Goal: Contribute content: Contribute content

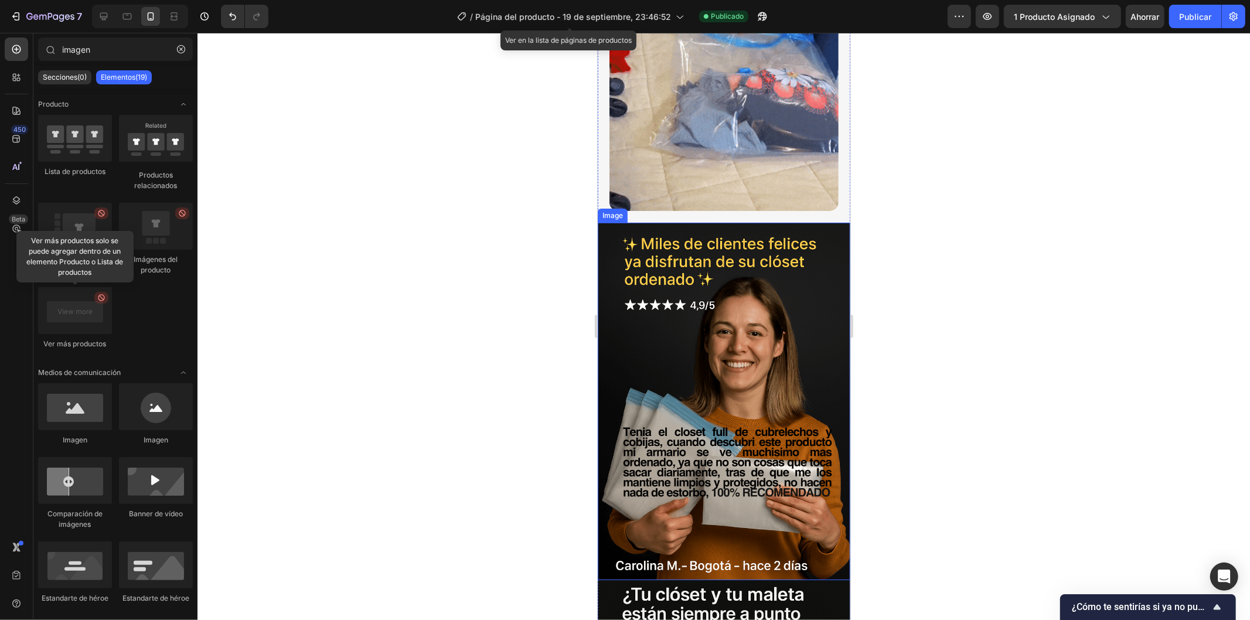
click at [699, 337] on img at bounding box center [723, 401] width 253 height 358
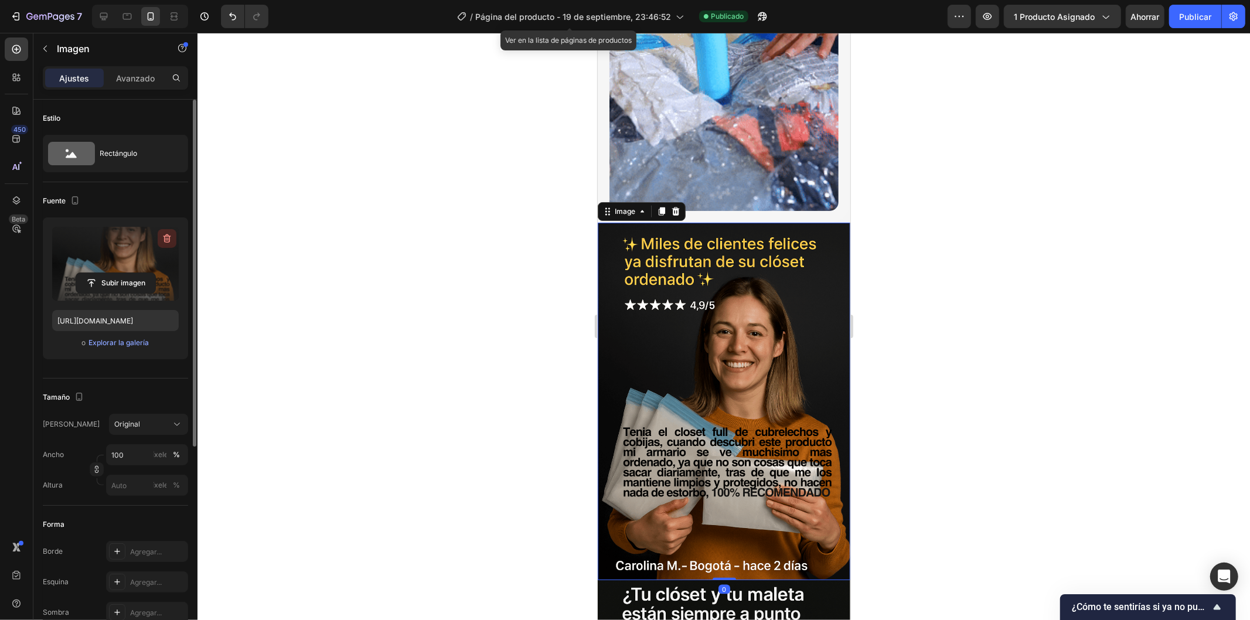
click at [162, 238] on icon "button" at bounding box center [167, 239] width 12 height 12
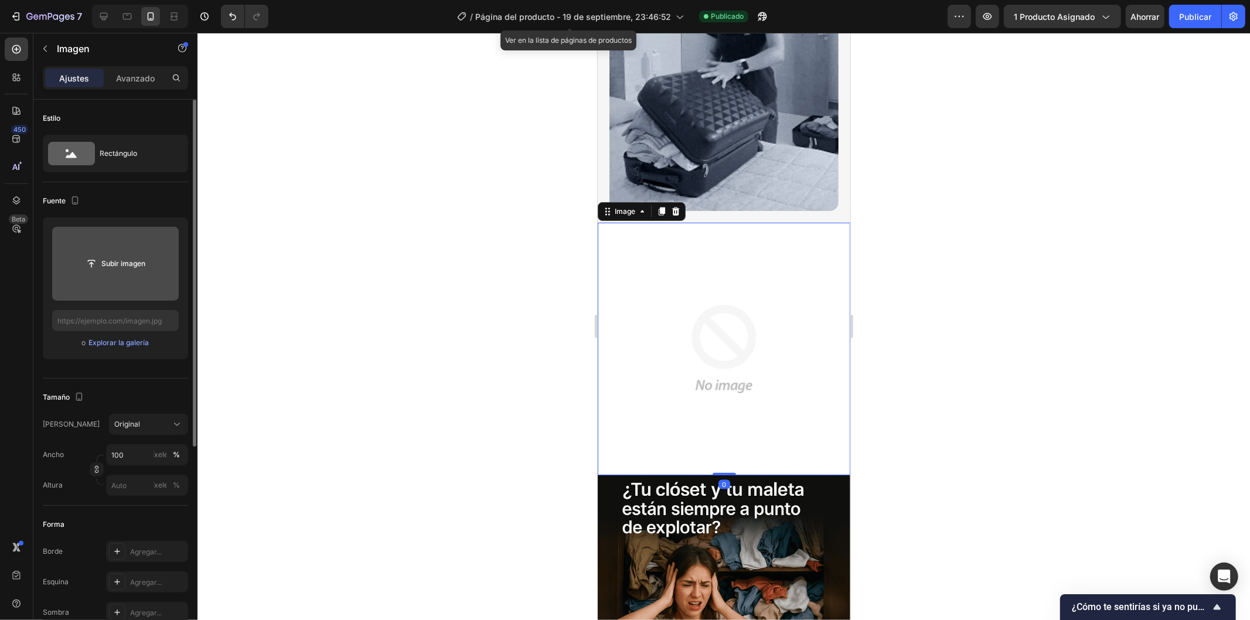
click at [130, 265] on input "file" at bounding box center [115, 264] width 79 height 20
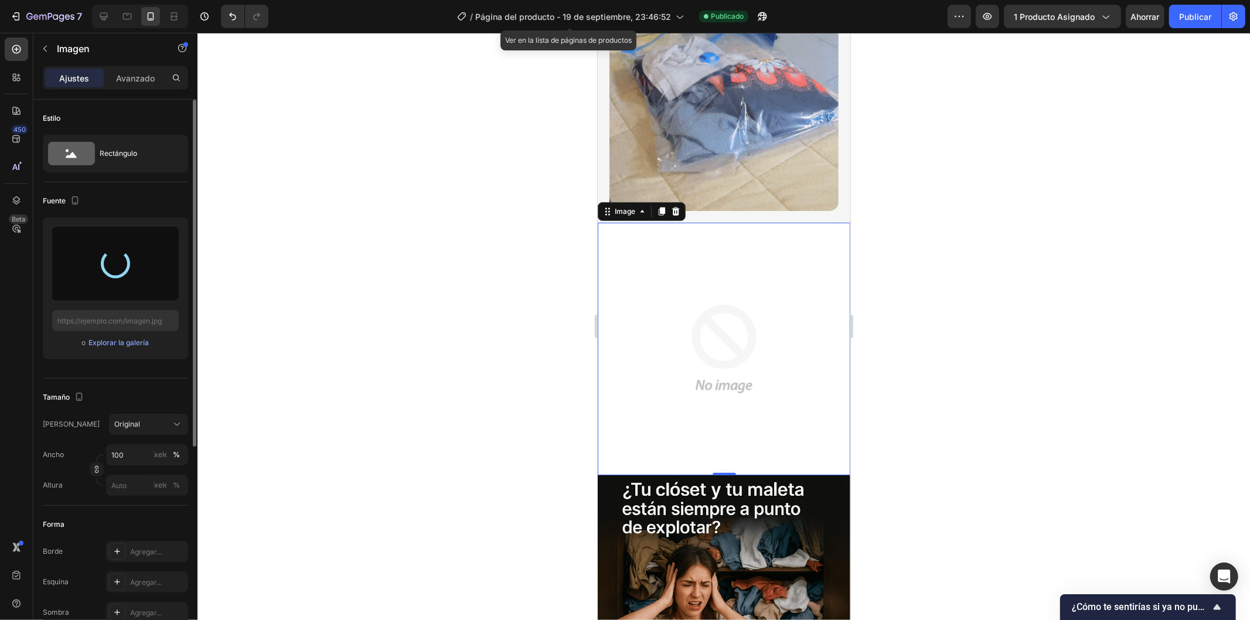
type input "https://cdn.shopify.com/s/files/1/0669/3578/3563/files/gempages_580953652361953…"
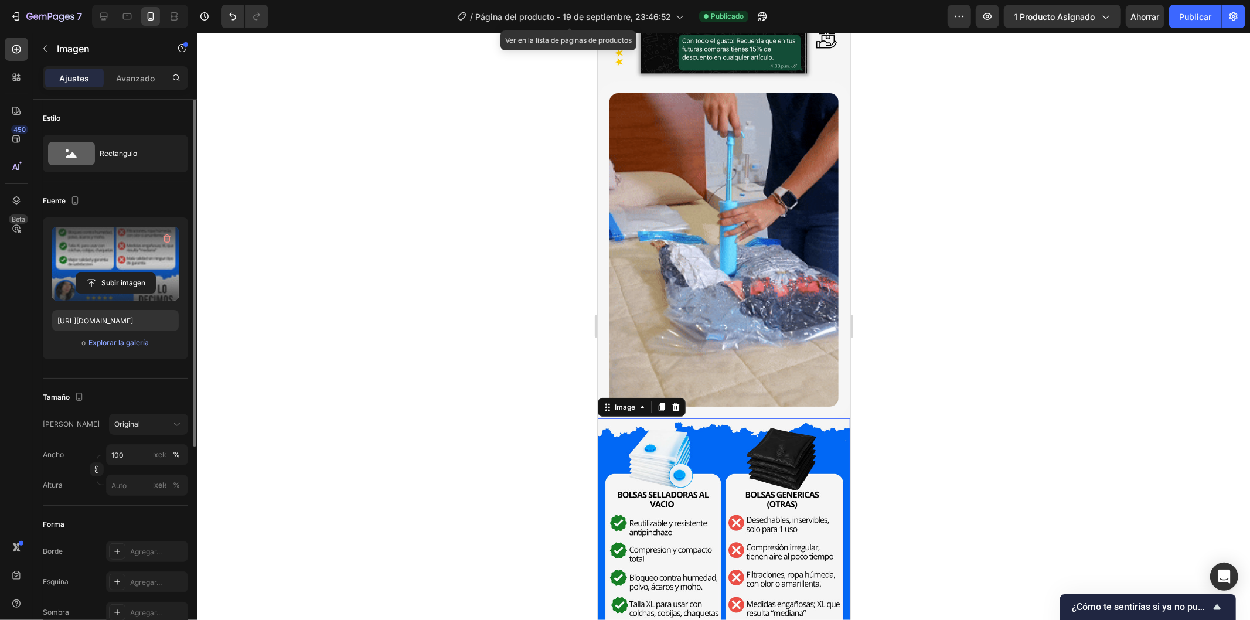
click at [962, 368] on div at bounding box center [724, 326] width 1053 height 587
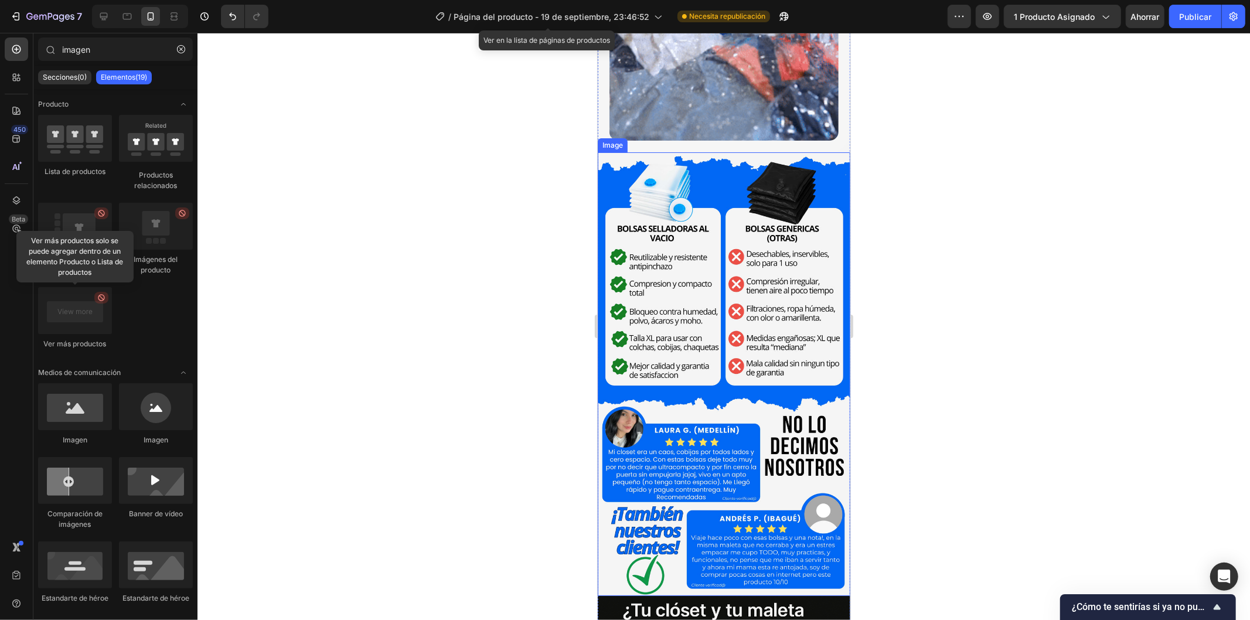
scroll to position [1367, 0]
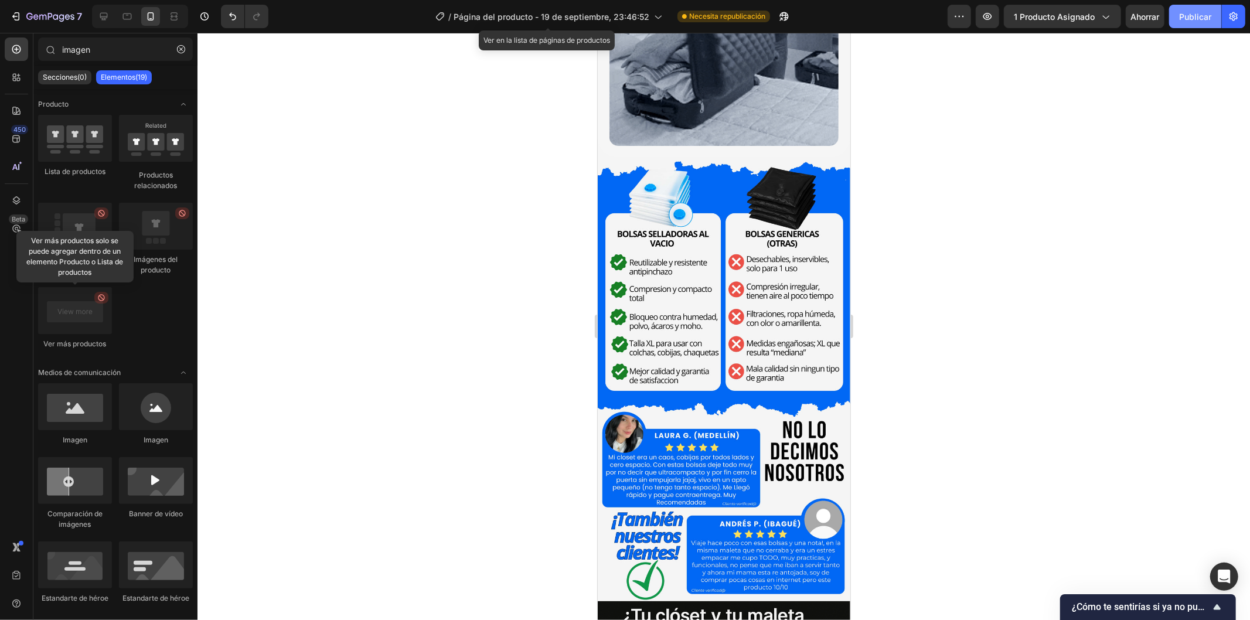
click at [1194, 20] on font "Publicar" at bounding box center [1195, 17] width 32 height 10
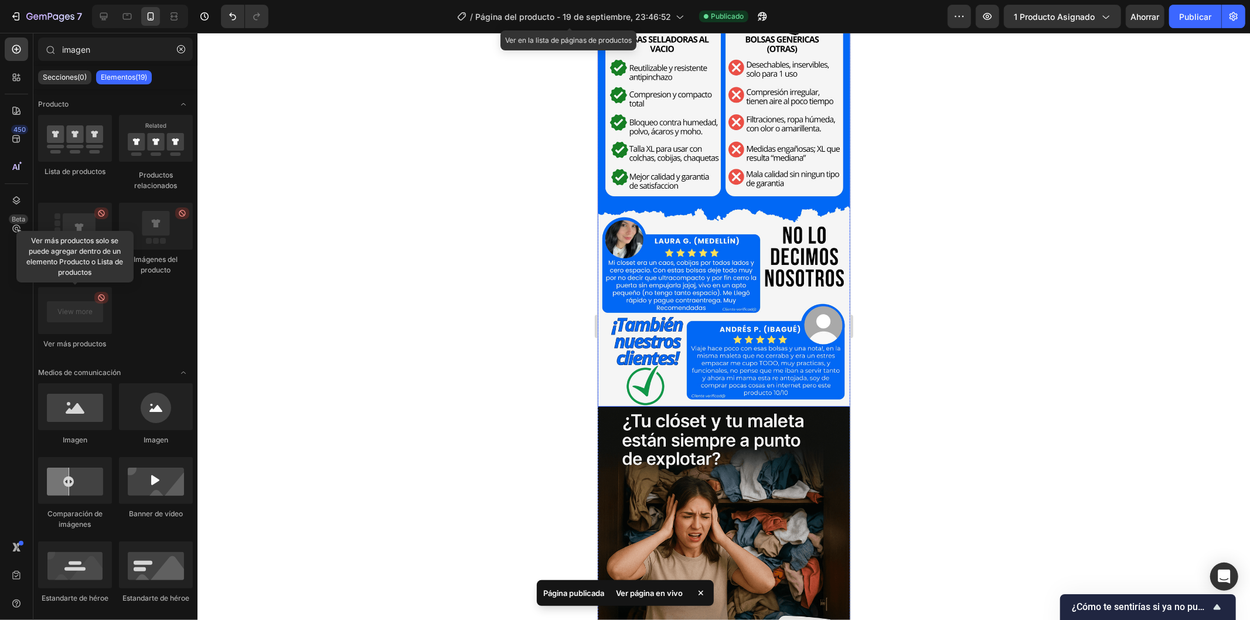
scroll to position [1563, 0]
click at [750, 420] on img at bounding box center [723, 595] width 253 height 379
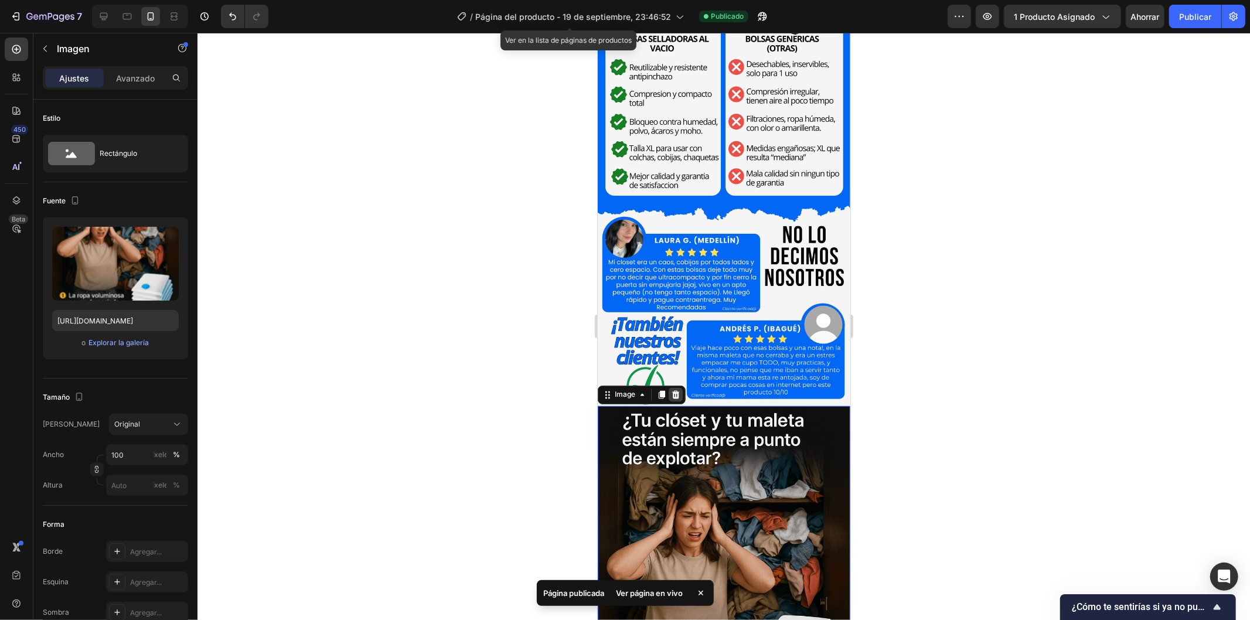
click at [674, 390] on icon at bounding box center [676, 394] width 8 height 8
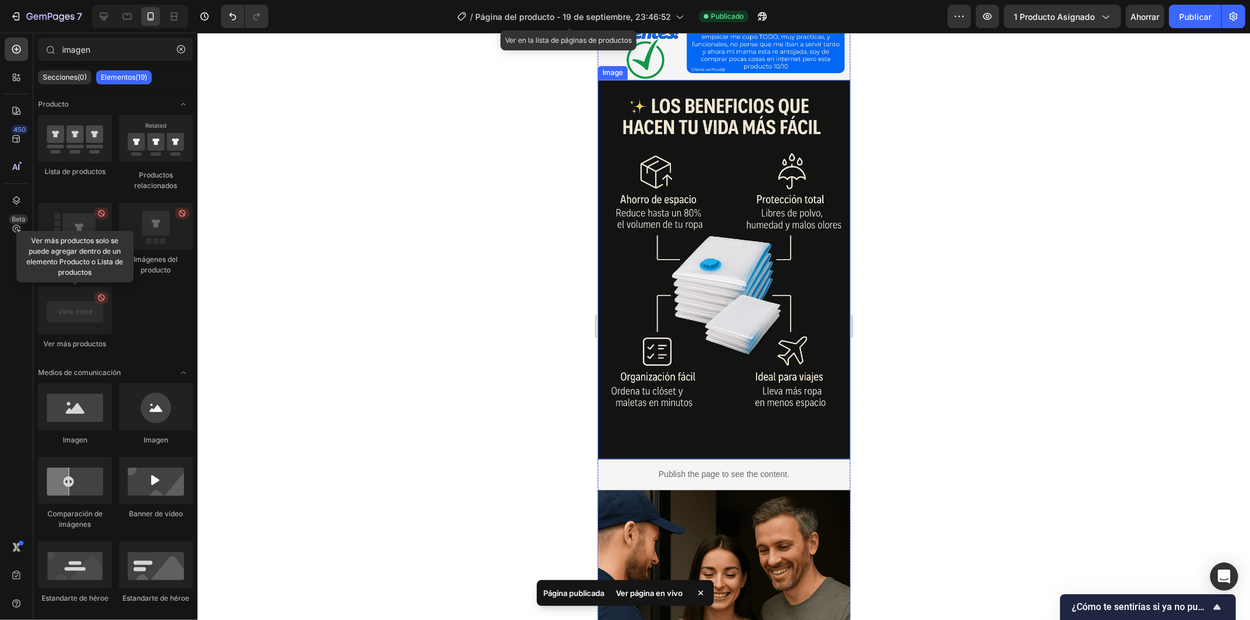
click at [765, 302] on img at bounding box center [723, 269] width 253 height 379
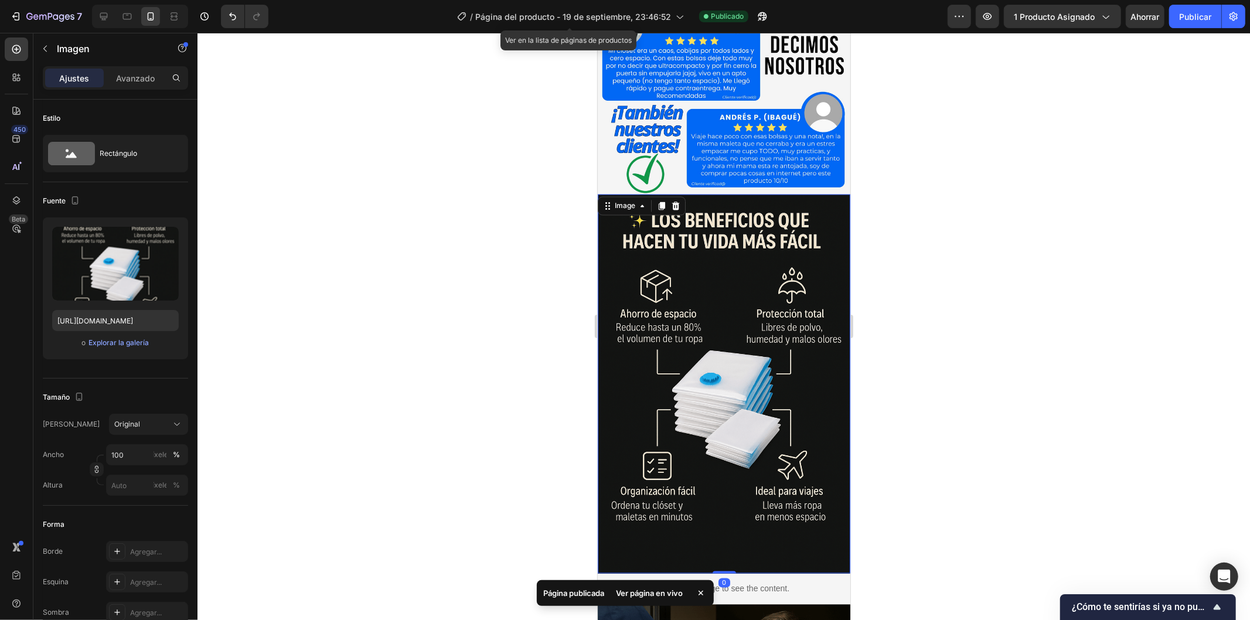
scroll to position [1758, 0]
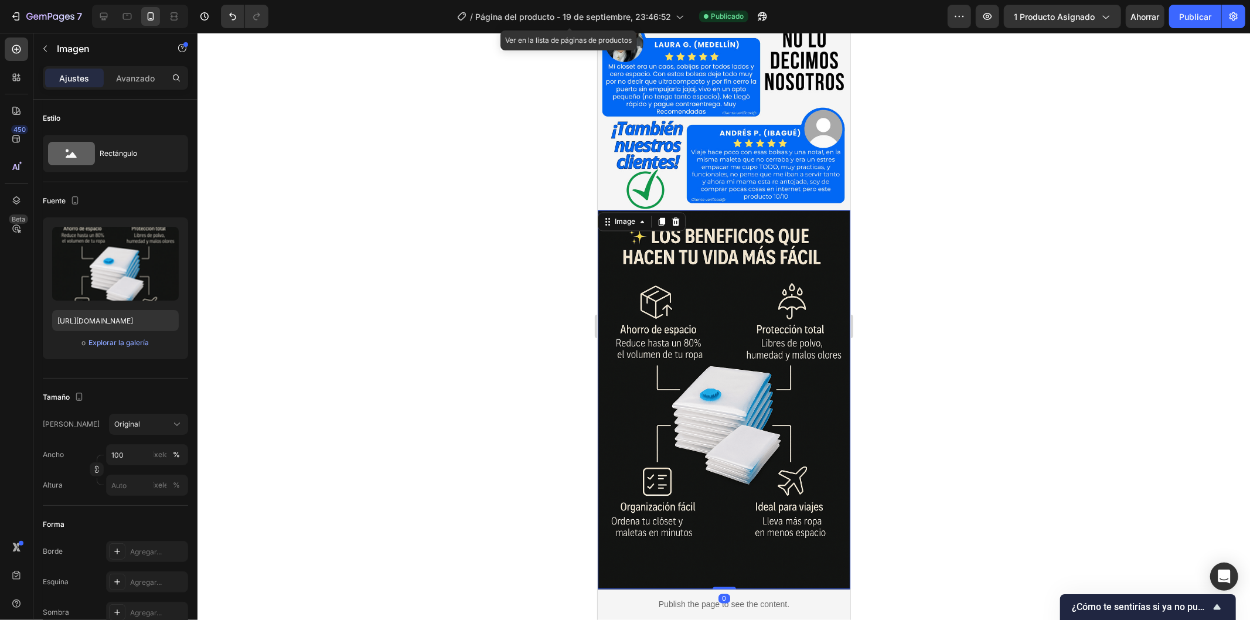
click at [757, 256] on img at bounding box center [723, 399] width 253 height 379
click at [678, 217] on icon at bounding box center [676, 221] width 8 height 8
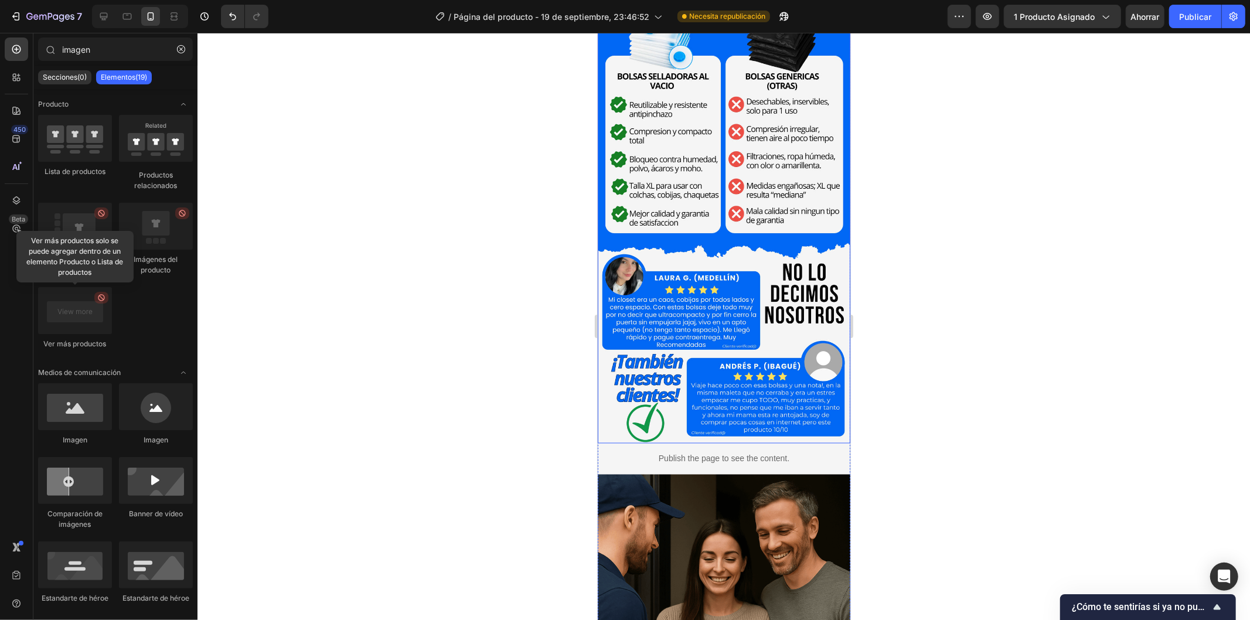
scroll to position [1628, 0]
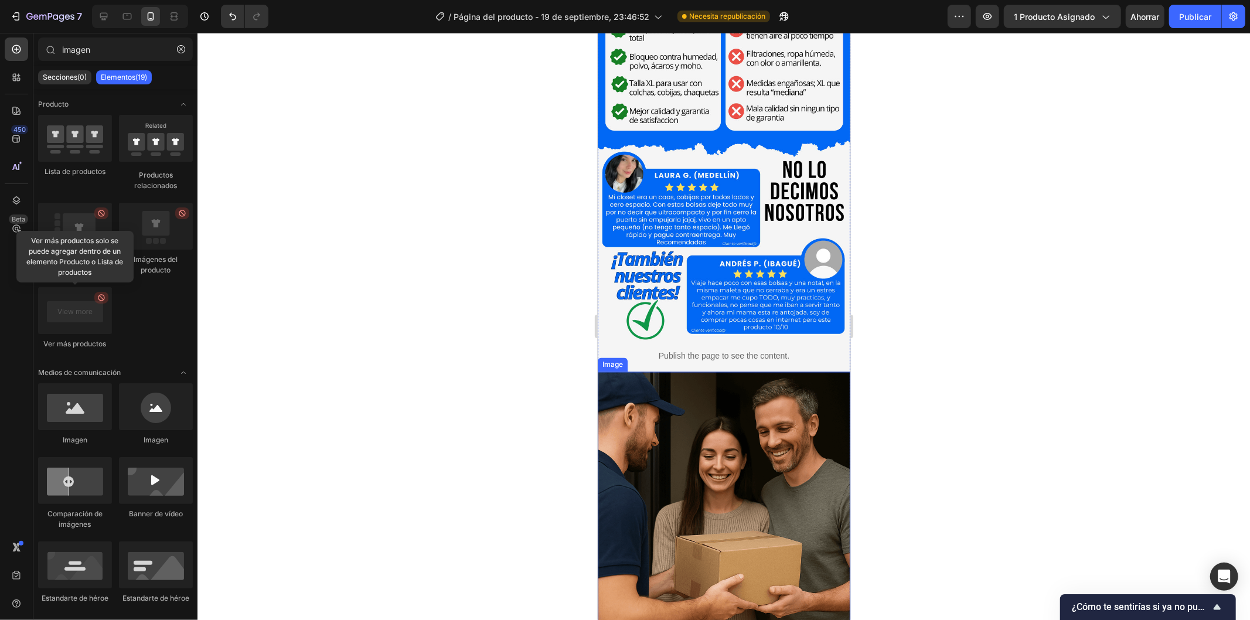
click at [733, 390] on img at bounding box center [723, 561] width 253 height 379
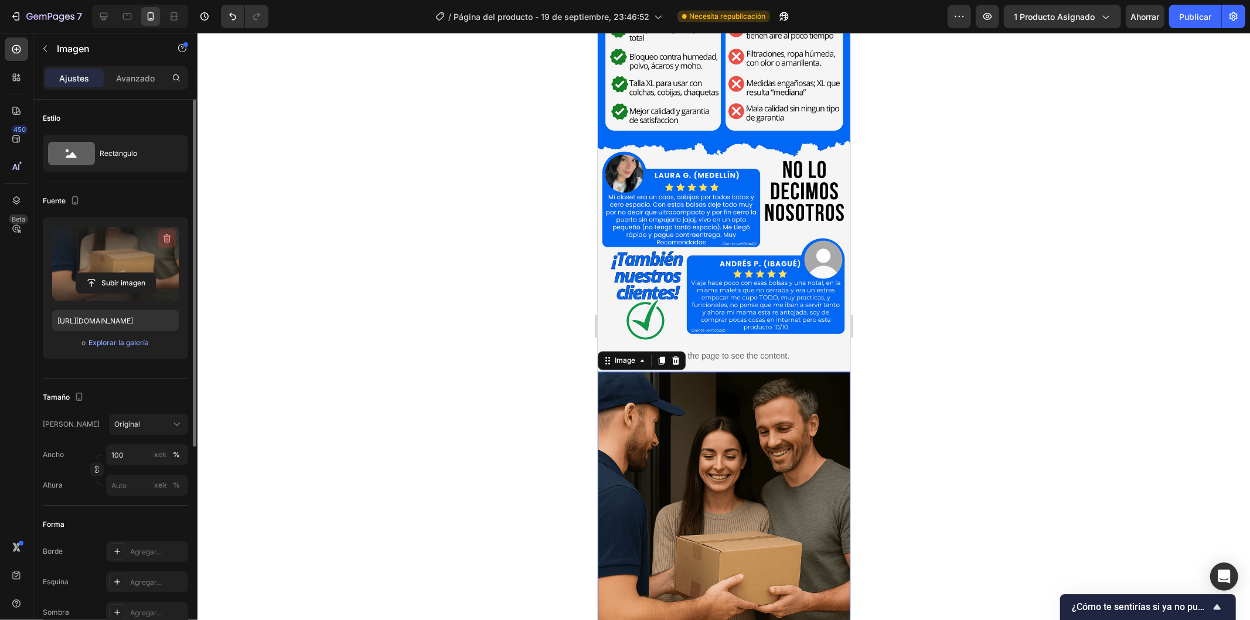
click at [166, 241] on icon "button" at bounding box center [167, 239] width 12 height 12
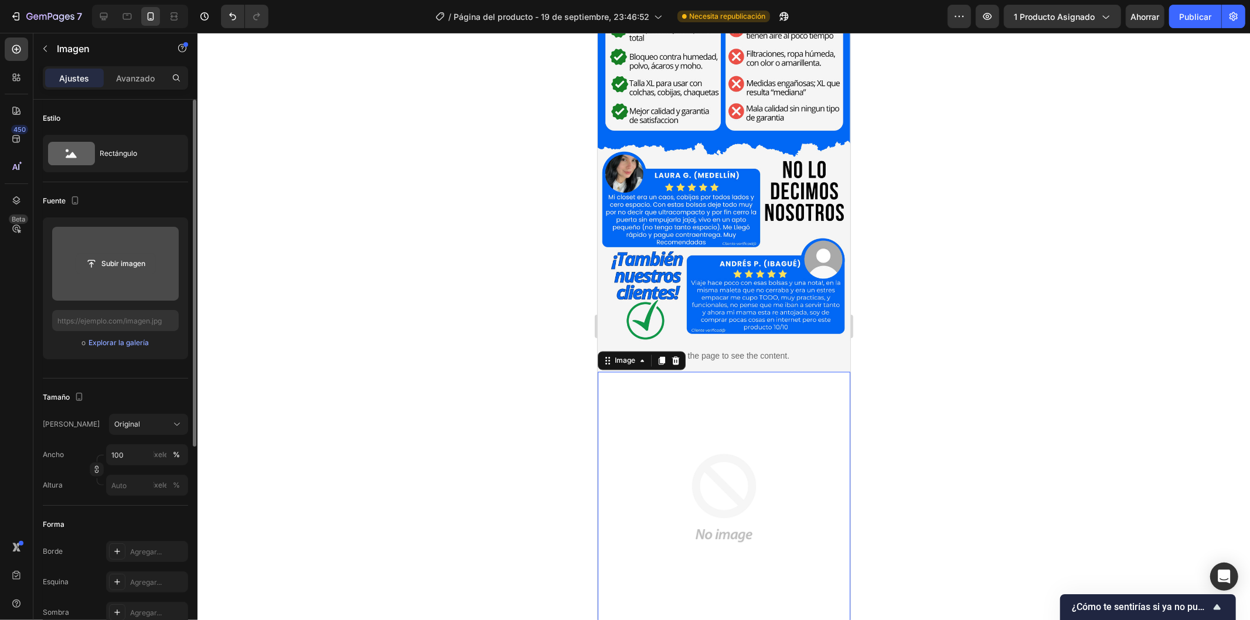
click at [119, 267] on input "file" at bounding box center [115, 264] width 79 height 20
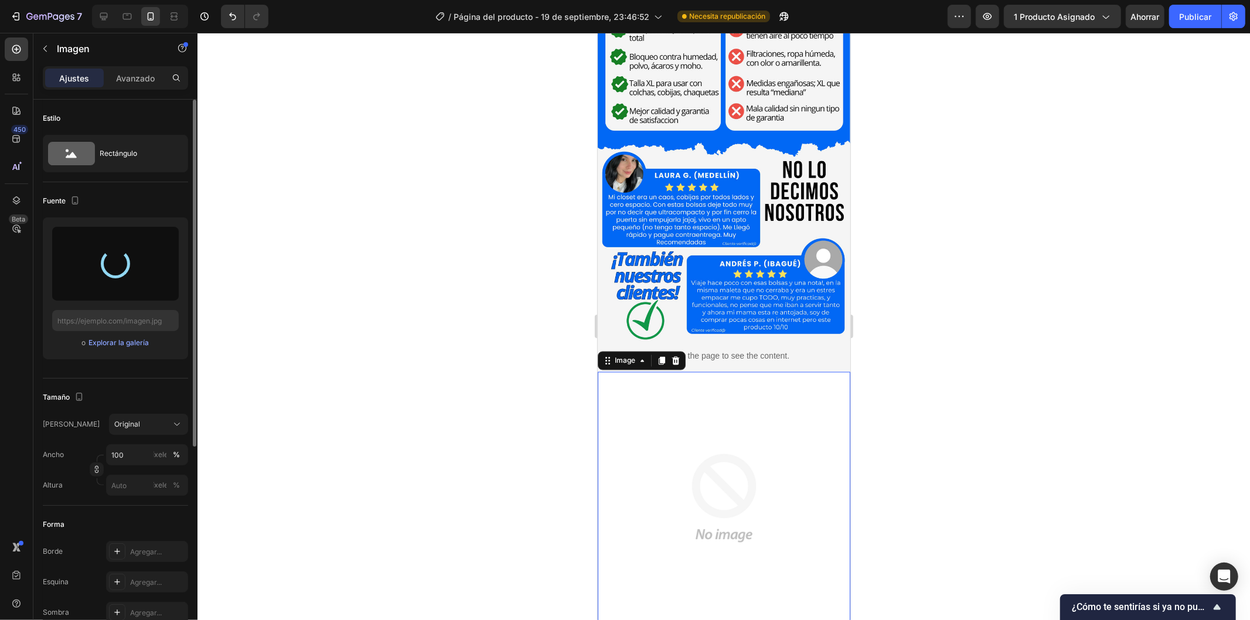
type input "https://cdn.shopify.com/s/files/1/0669/3578/3563/files/gempages_580953652361953…"
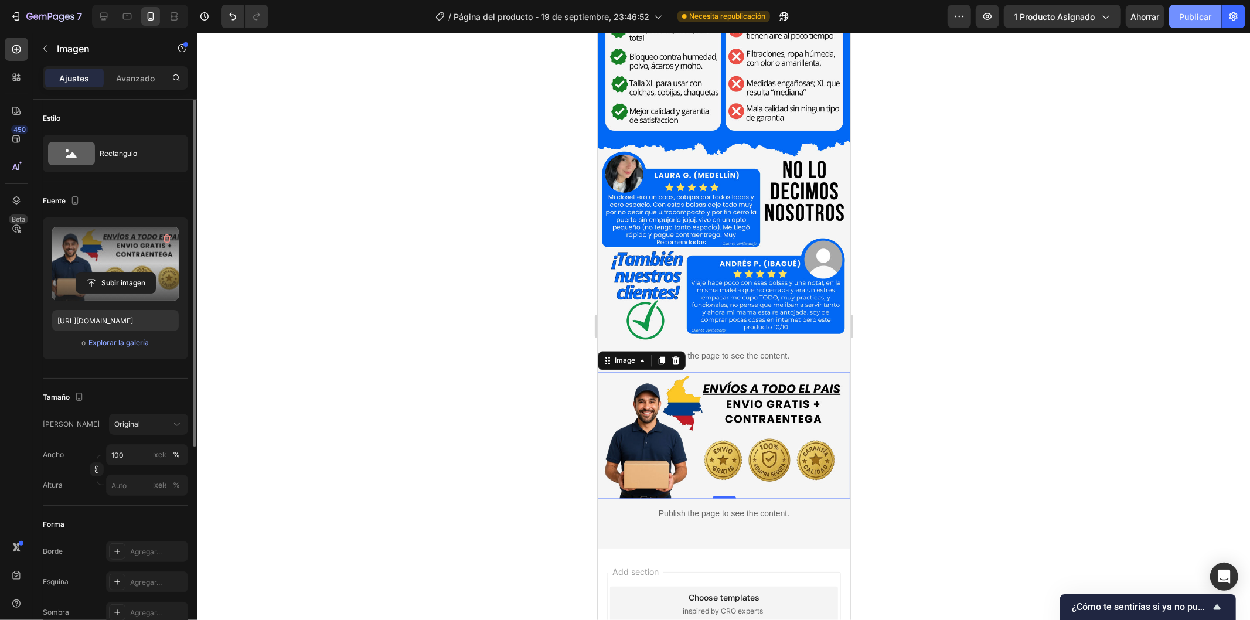
click at [1189, 12] on font "Publicar" at bounding box center [1195, 17] width 32 height 10
drag, startPoint x: 1051, startPoint y: 38, endPoint x: 1047, endPoint y: 59, distance: 22.0
drag, startPoint x: 1047, startPoint y: 59, endPoint x: 910, endPoint y: 383, distance: 351.4
click at [1069, 491] on div at bounding box center [724, 326] width 1053 height 587
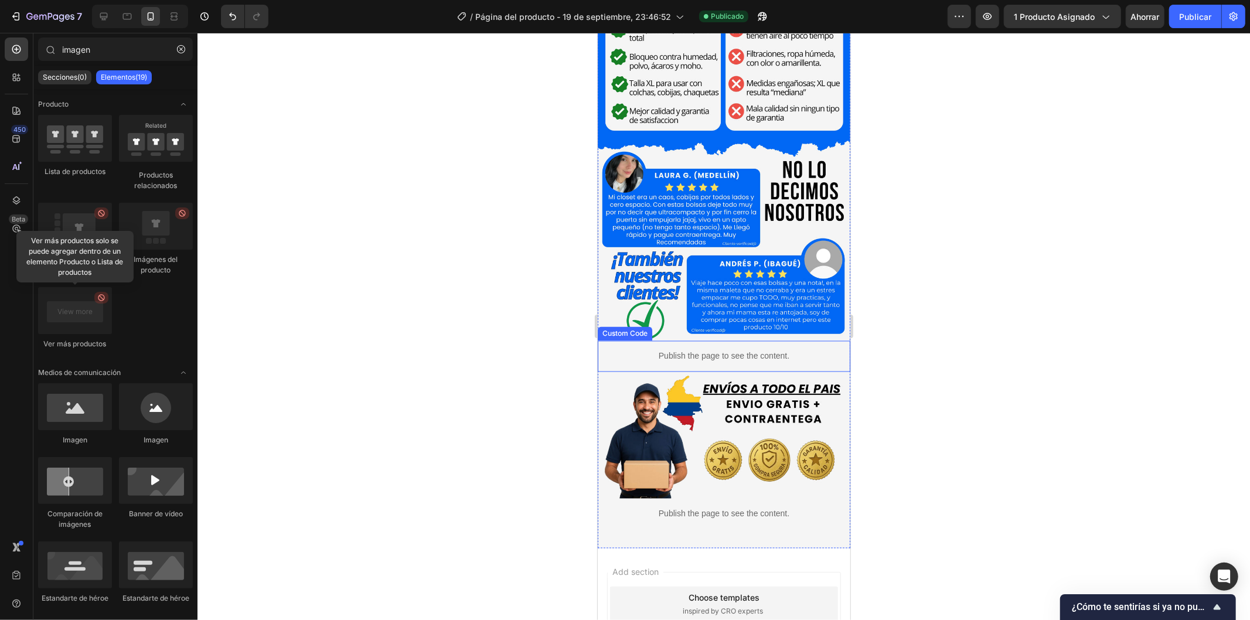
click at [826, 350] on p "Publish the page to see the content." at bounding box center [723, 356] width 253 height 12
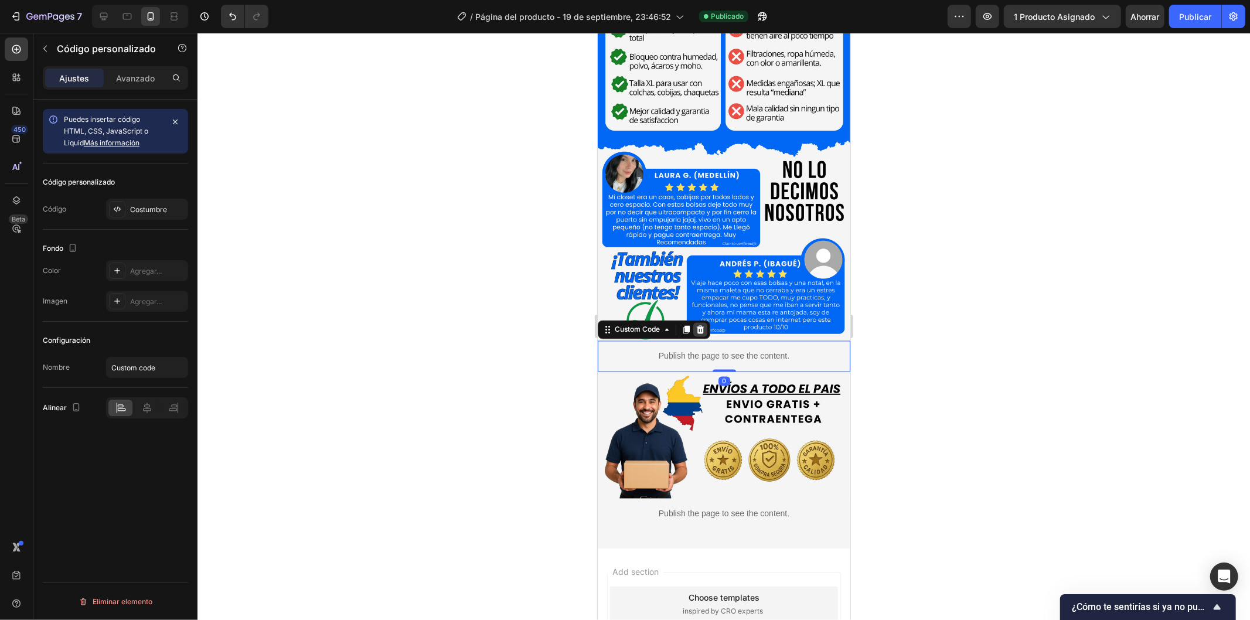
click at [702, 325] on icon at bounding box center [700, 329] width 8 height 8
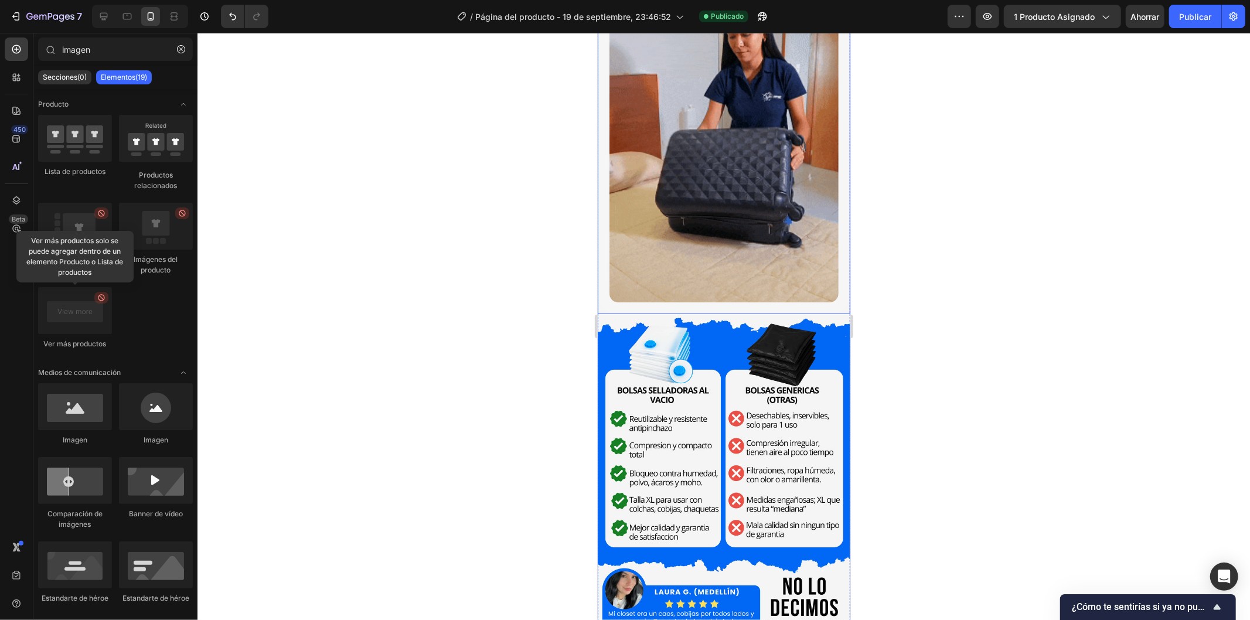
scroll to position [1432, 0]
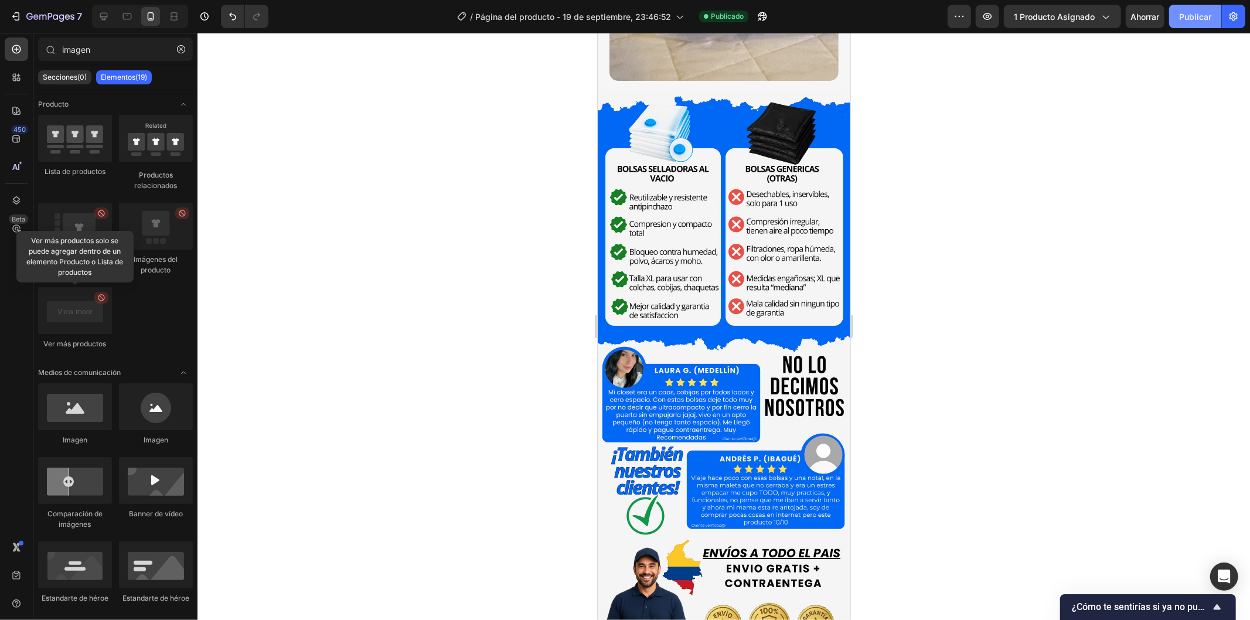
click at [1197, 20] on font "Publicar" at bounding box center [1195, 17] width 32 height 10
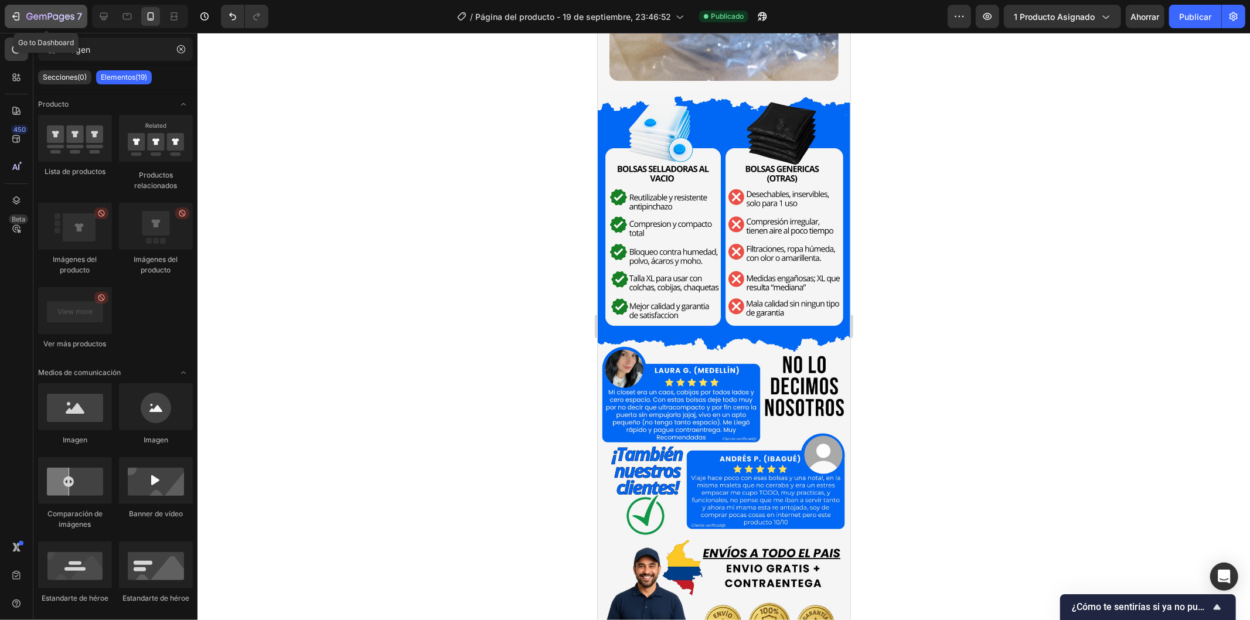
click at [55, 19] on icon "button" at bounding box center [55, 16] width 5 height 5
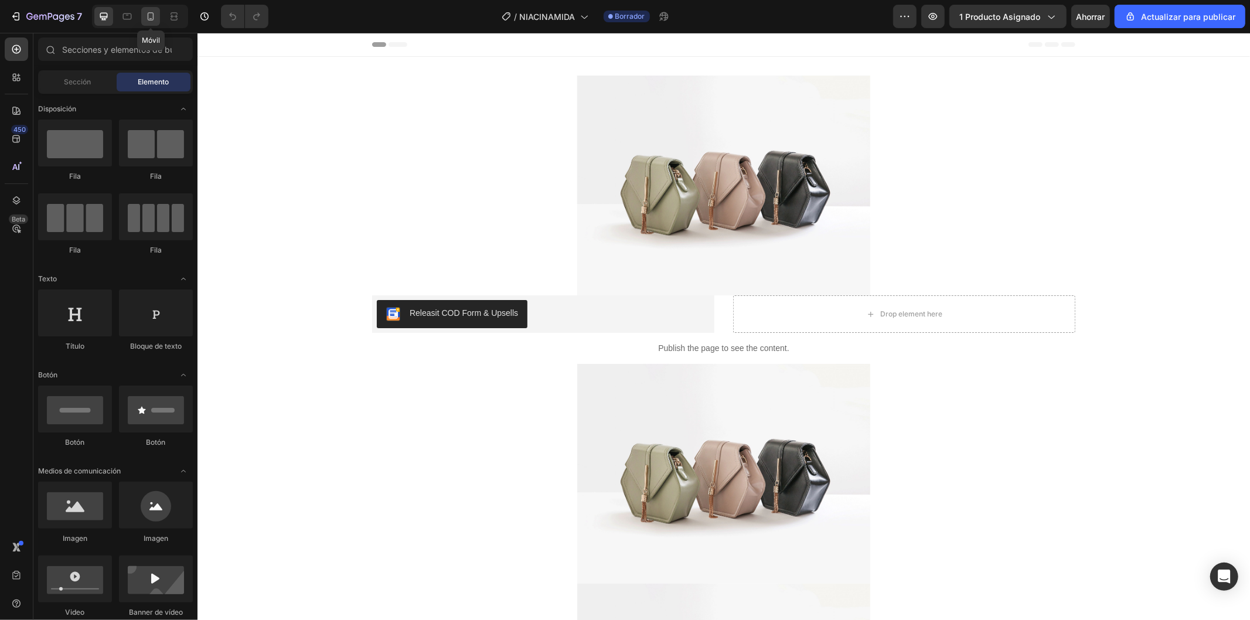
click at [155, 18] on icon at bounding box center [151, 17] width 12 height 12
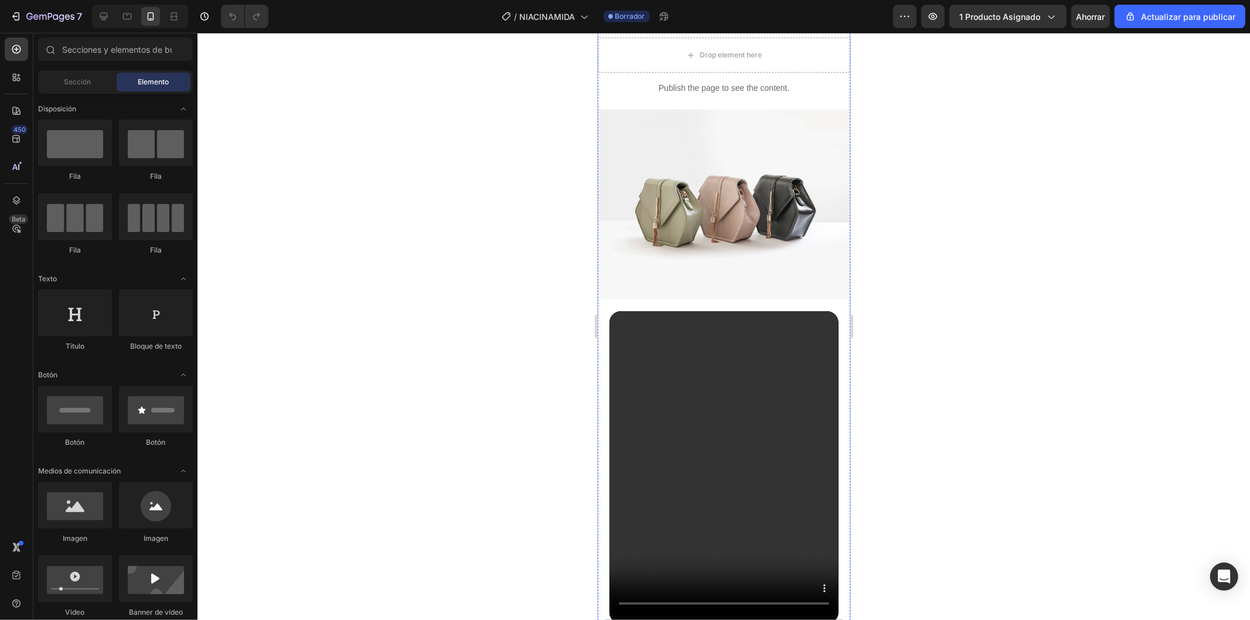
scroll to position [260, 0]
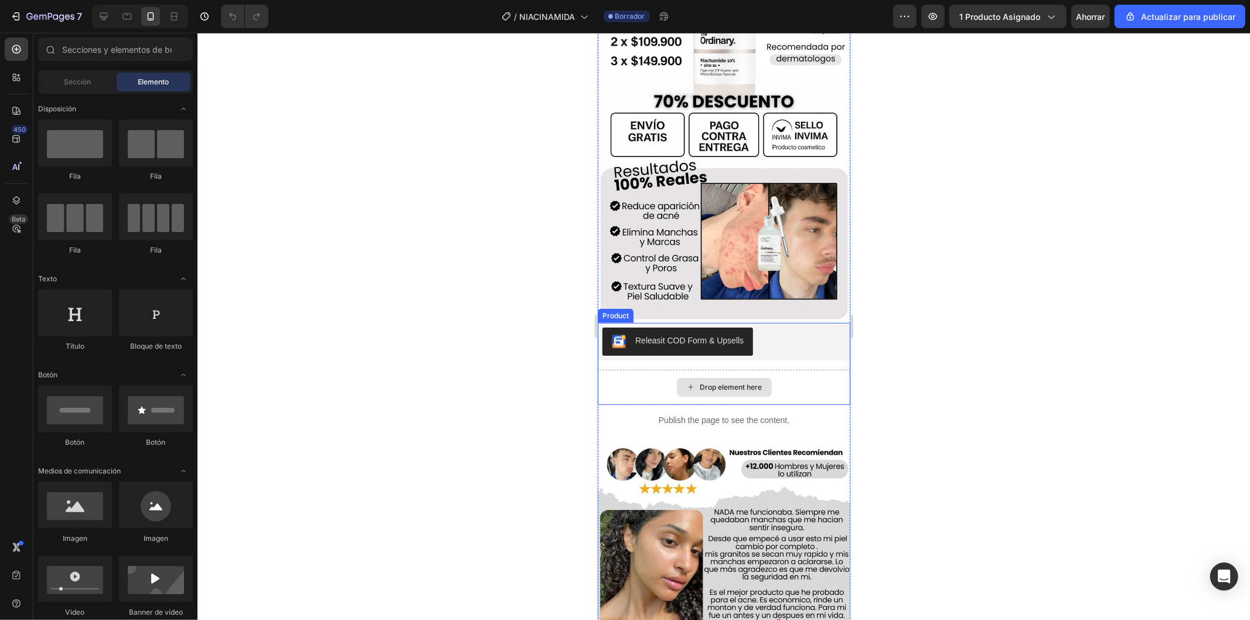
click at [798, 369] on div "Drop element here" at bounding box center [723, 386] width 253 height 35
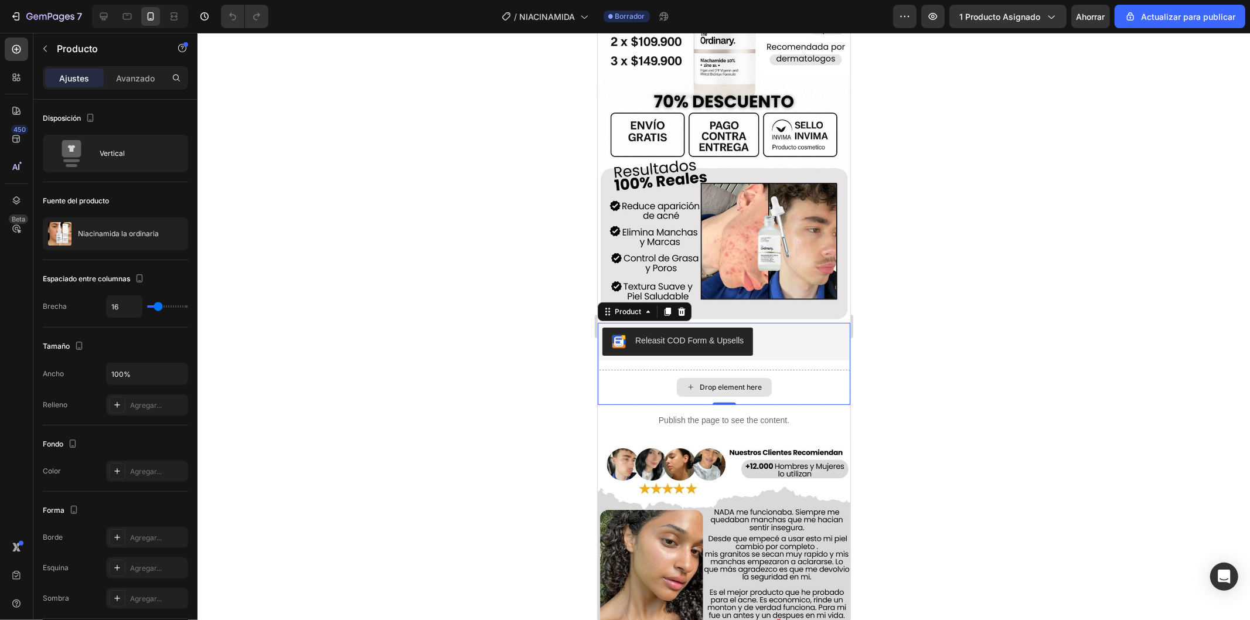
click at [791, 376] on div "Drop element here" at bounding box center [723, 386] width 253 height 35
drag, startPoint x: 1094, startPoint y: 496, endPoint x: 915, endPoint y: 434, distance: 189.2
click at [1089, 496] on div at bounding box center [724, 326] width 1053 height 587
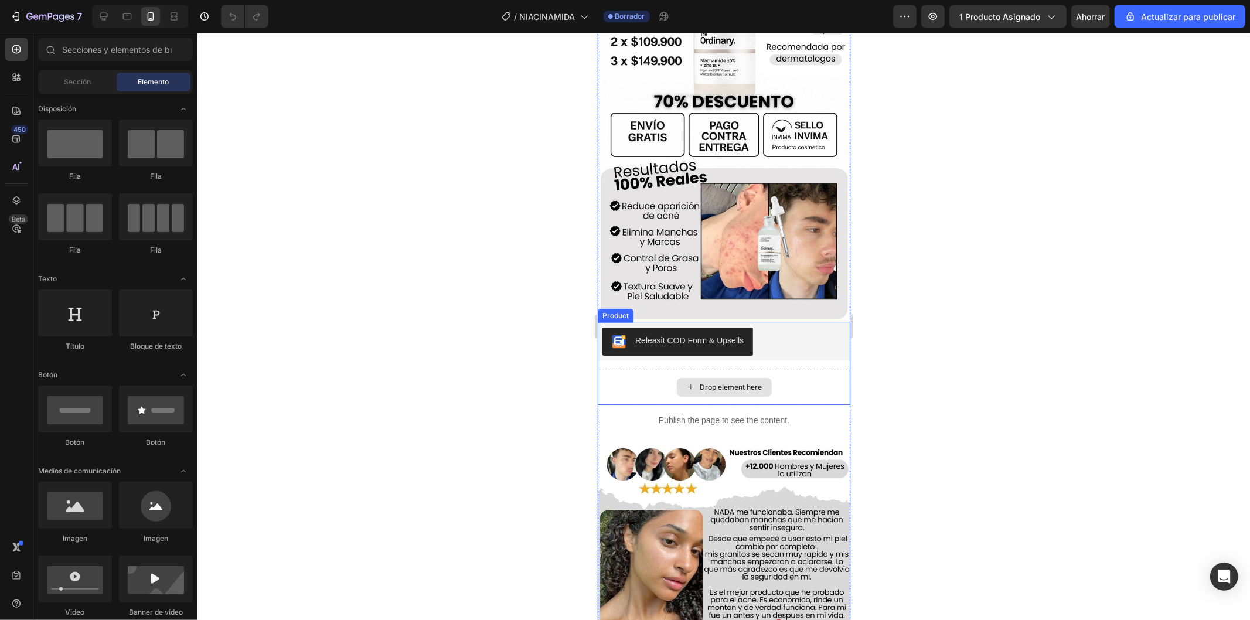
click at [657, 369] on div "Drop element here" at bounding box center [723, 386] width 253 height 35
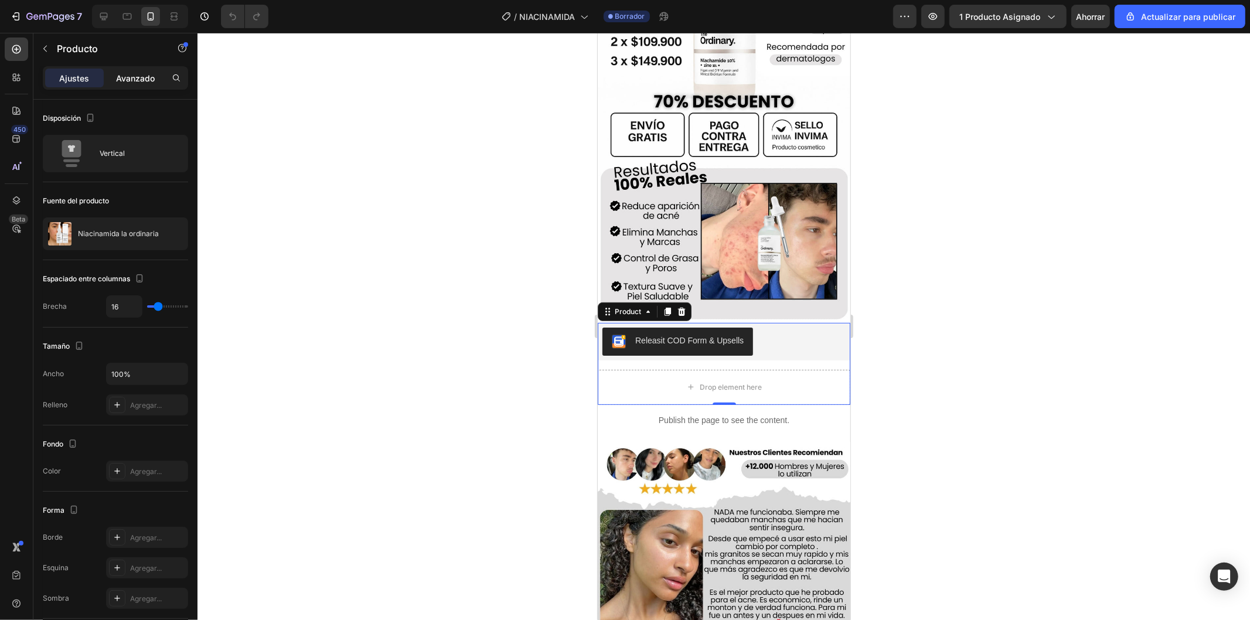
click at [126, 78] on font "Avanzado" at bounding box center [135, 78] width 39 height 10
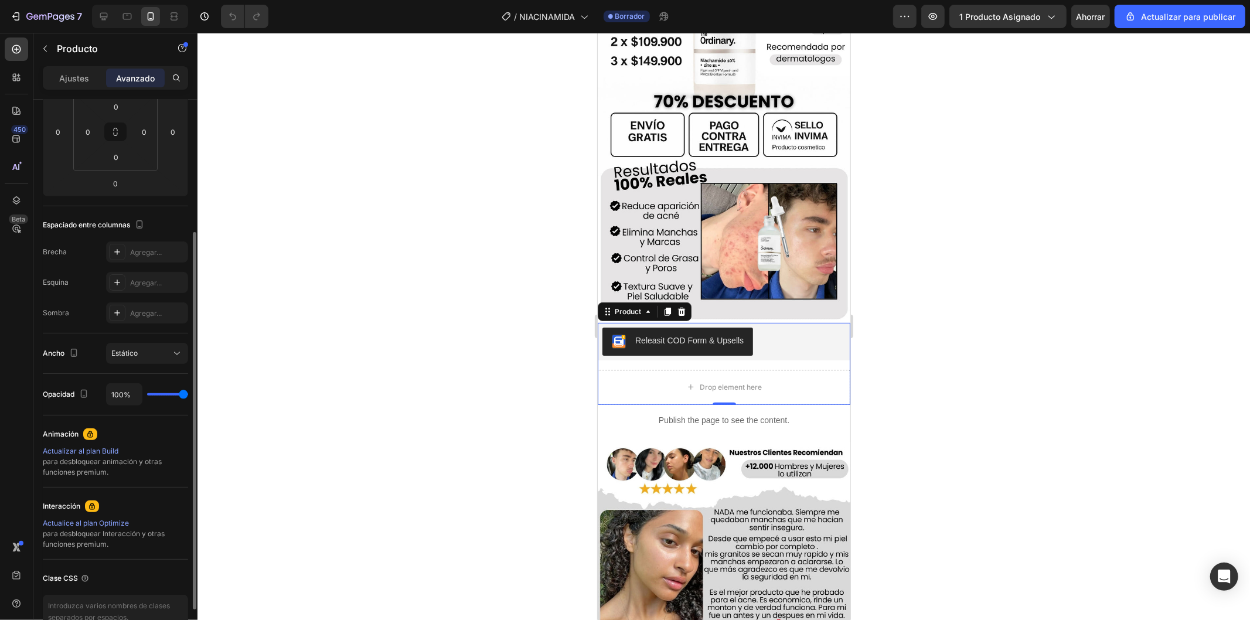
scroll to position [0, 0]
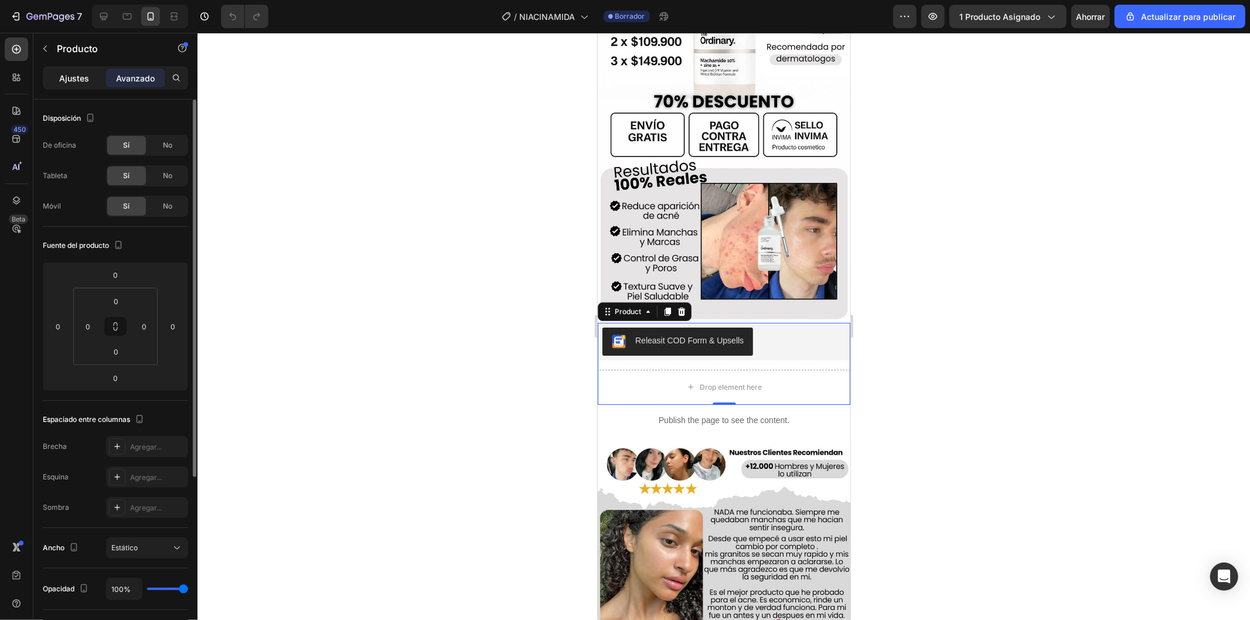
click at [73, 72] on p "Ajustes" at bounding box center [75, 78] width 30 height 12
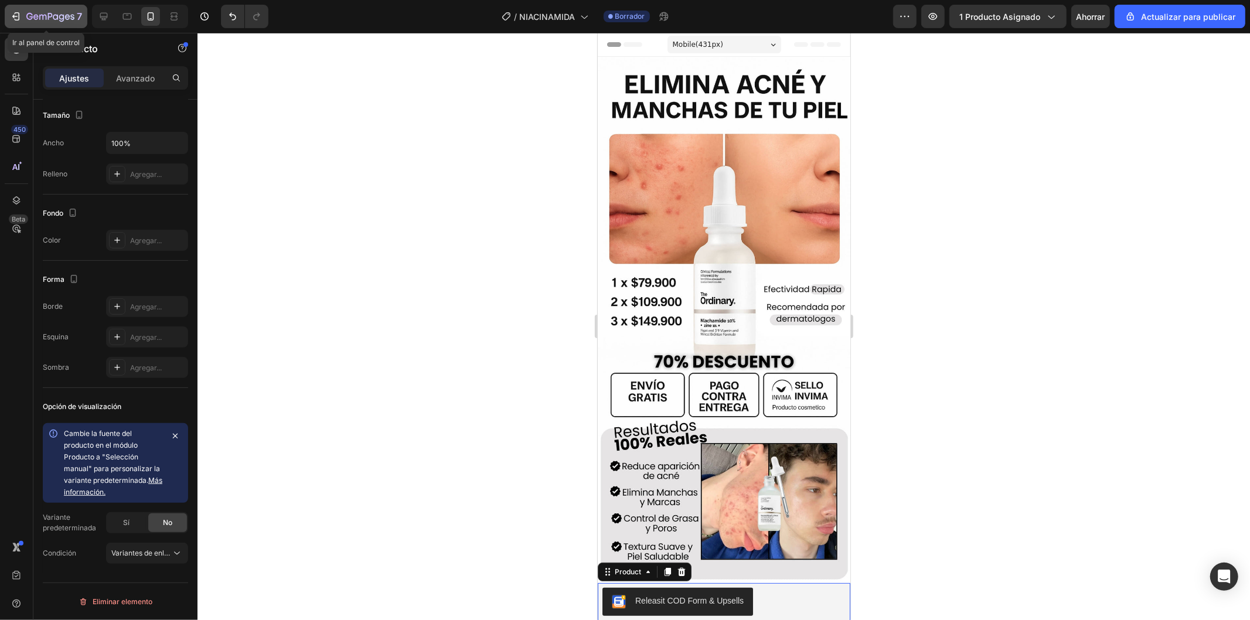
click at [8, 14] on button "7" at bounding box center [46, 16] width 83 height 23
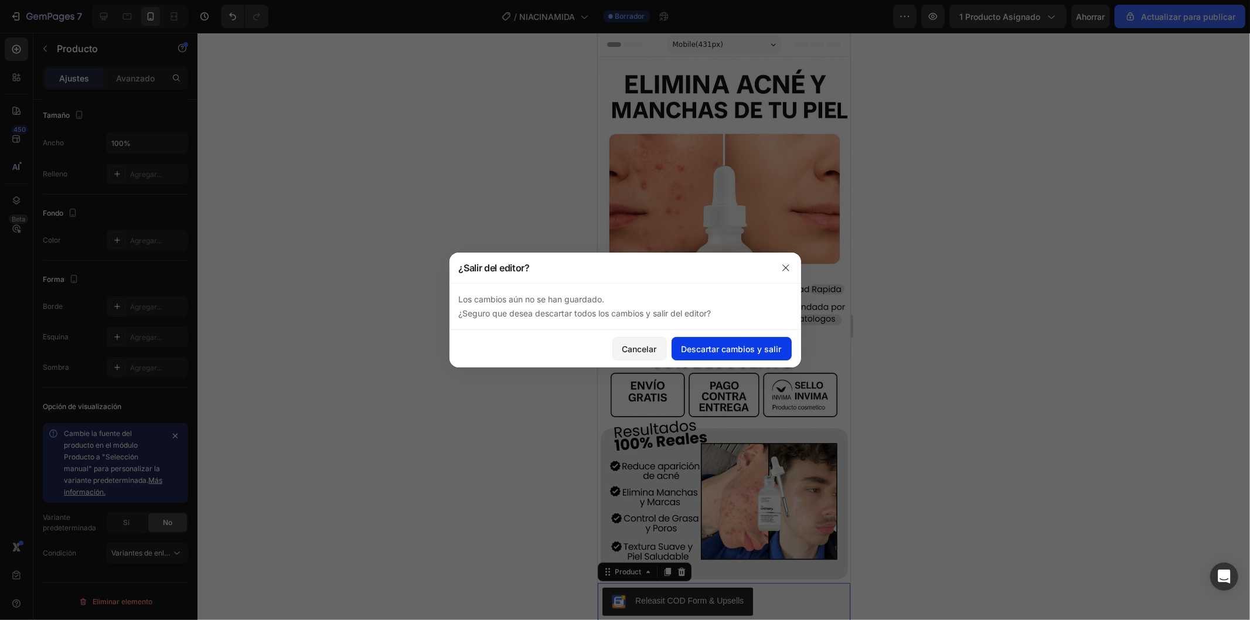
click at [702, 350] on font "Descartar cambios y salir" at bounding box center [732, 349] width 100 height 10
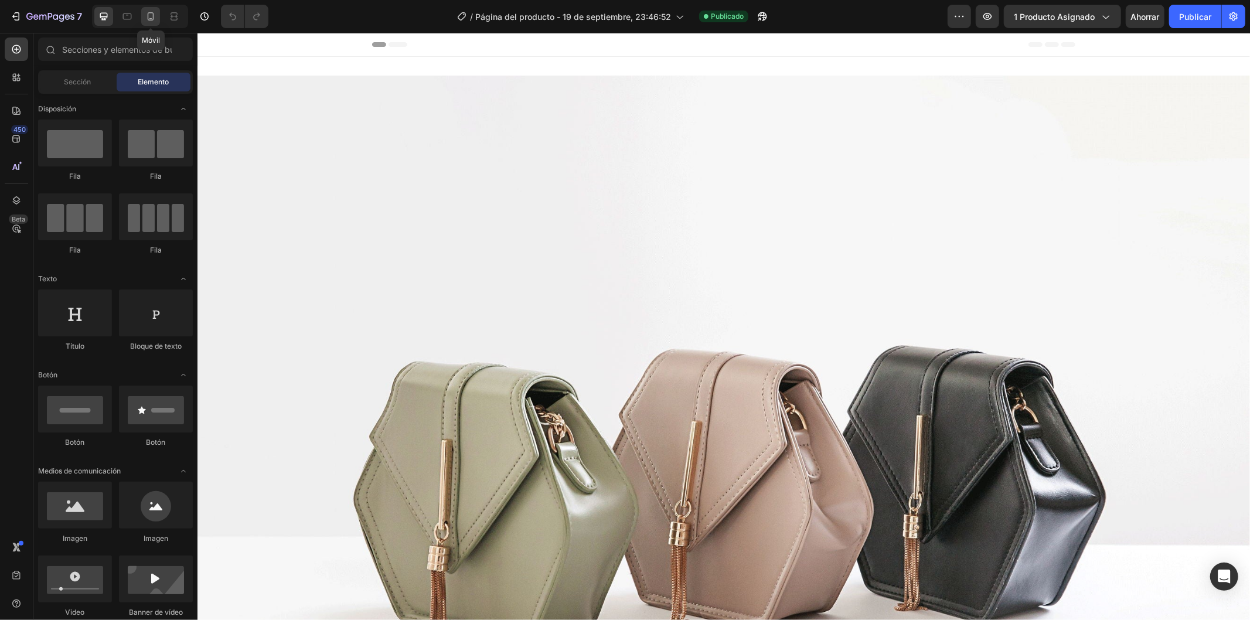
click at [153, 16] on icon at bounding box center [151, 16] width 6 height 8
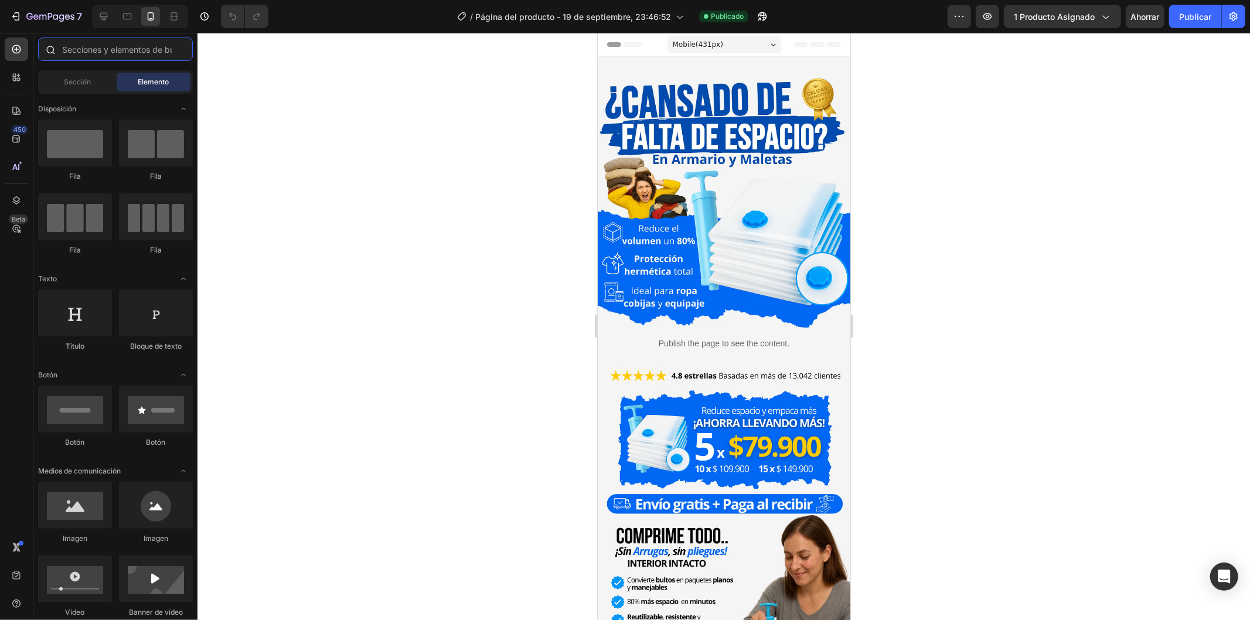
click at [97, 53] on input "text" at bounding box center [115, 49] width 155 height 23
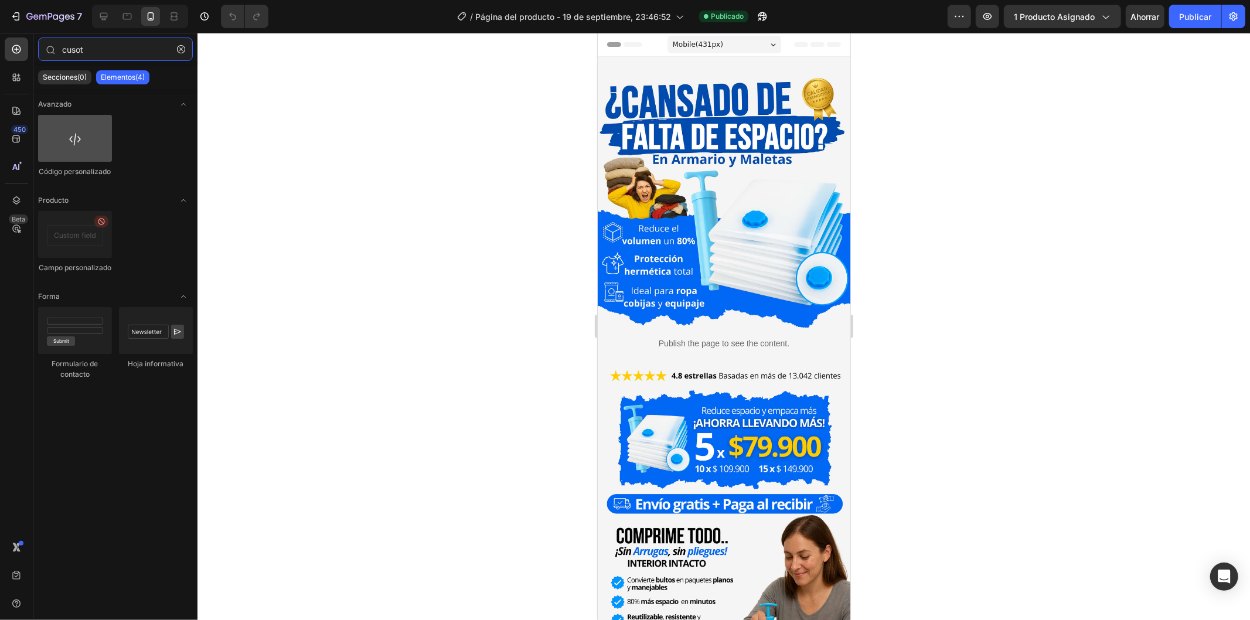
type input "cusot"
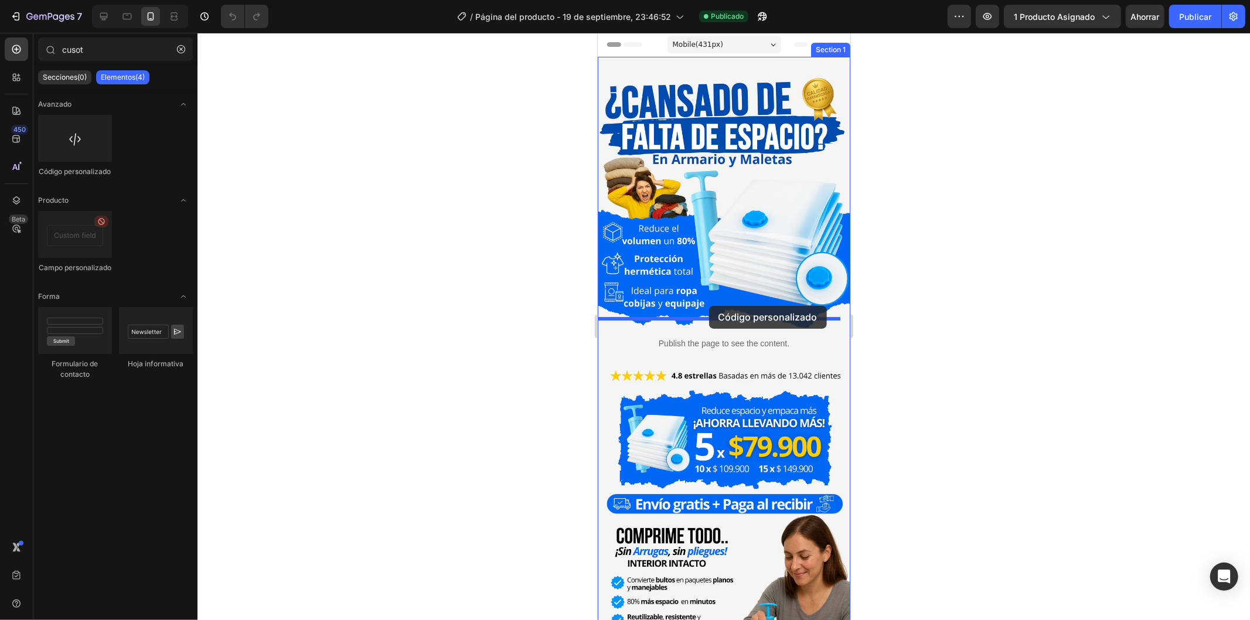
drag, startPoint x: 663, startPoint y: 177, endPoint x: 709, endPoint y: 305, distance: 136.3
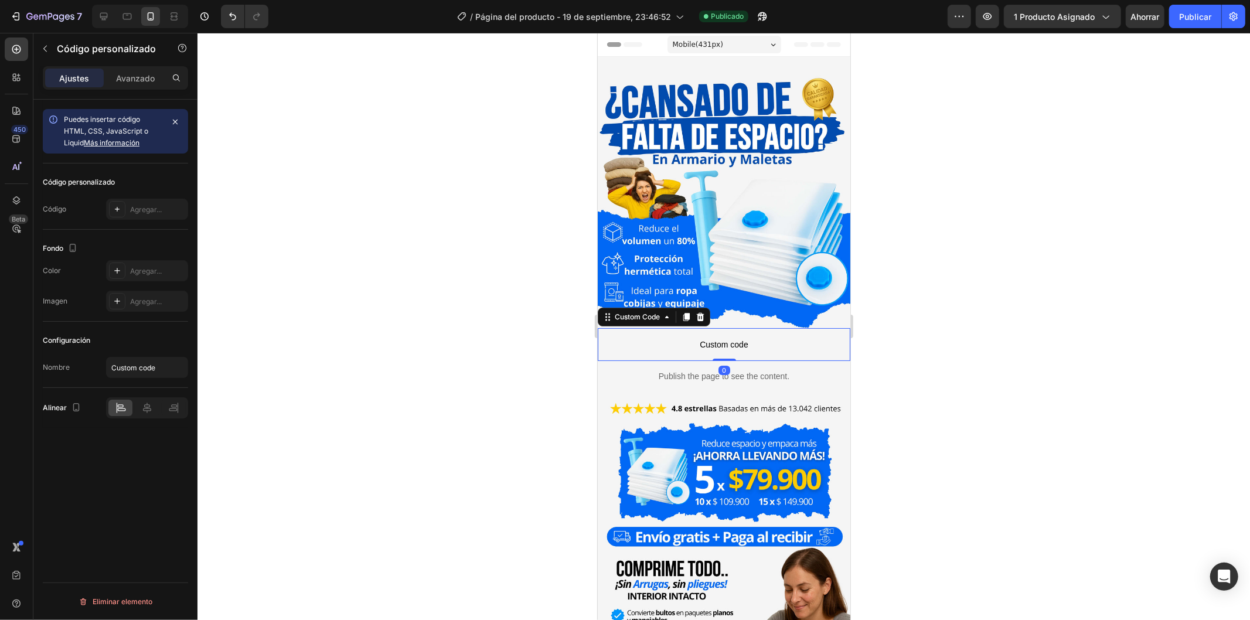
click at [758, 337] on span "Custom code" at bounding box center [723, 344] width 253 height 14
click at [150, 212] on font "Agregar..." at bounding box center [146, 209] width 32 height 9
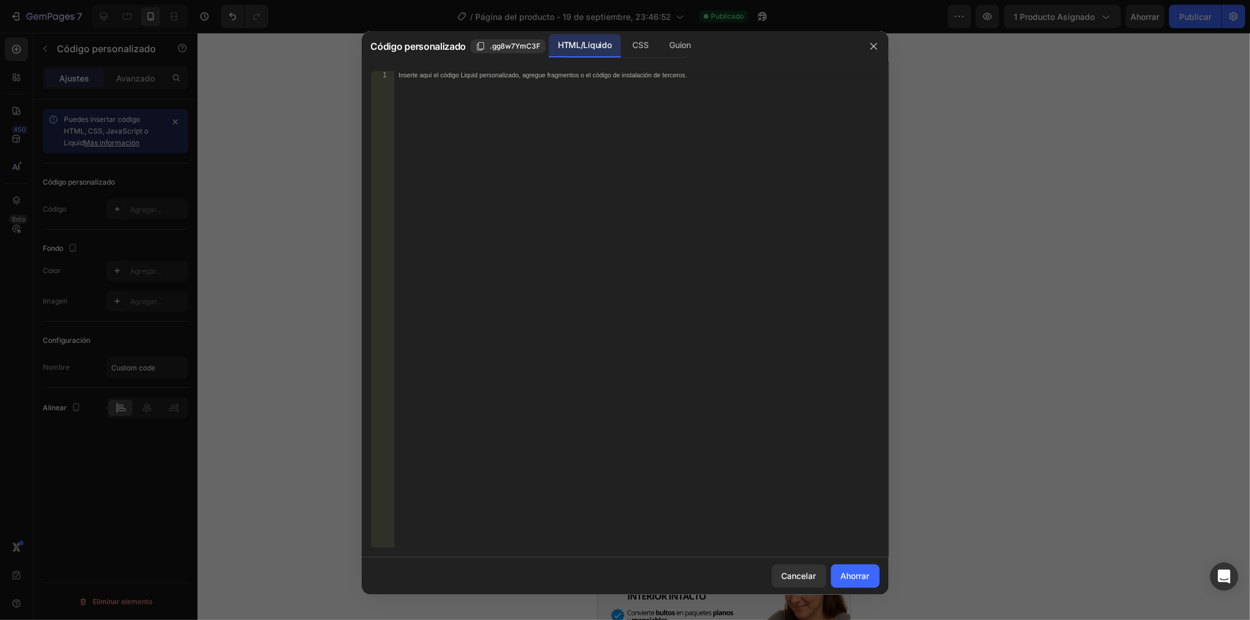
click at [572, 145] on div "Inserte aquí el código Liquid personalizado, agregue fragmentos o el código de …" at bounding box center [636, 318] width 485 height 494
paste textarea "</script>"
type textarea "</script>"
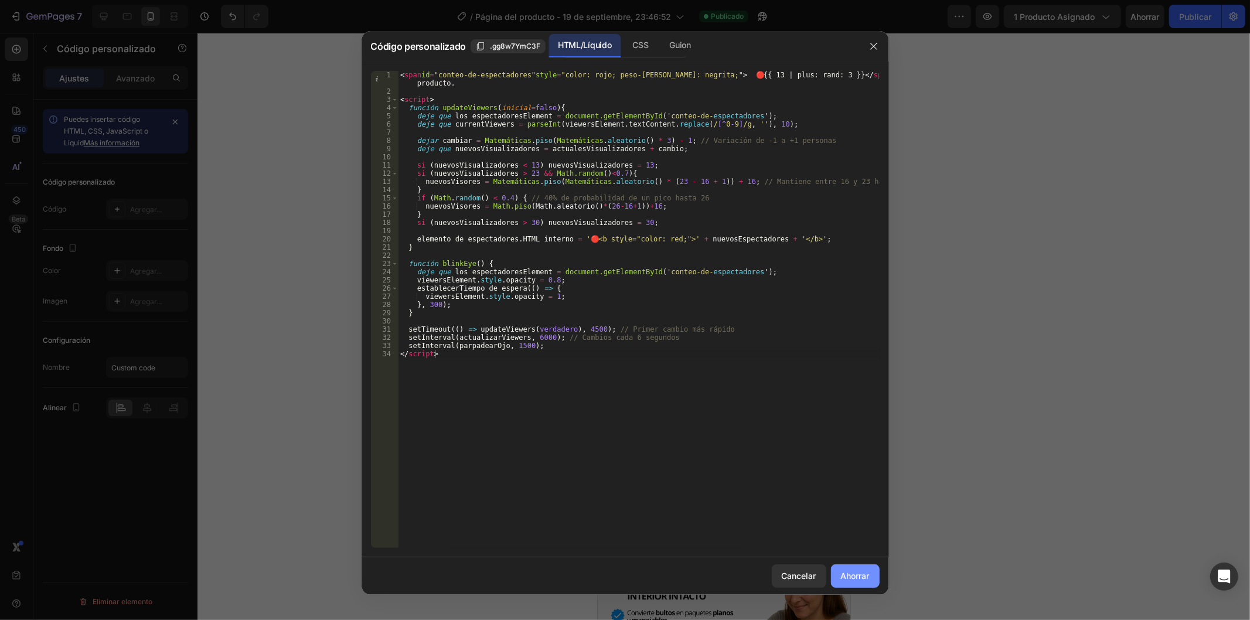
click at [869, 573] on font "Ahorrar" at bounding box center [855, 576] width 29 height 10
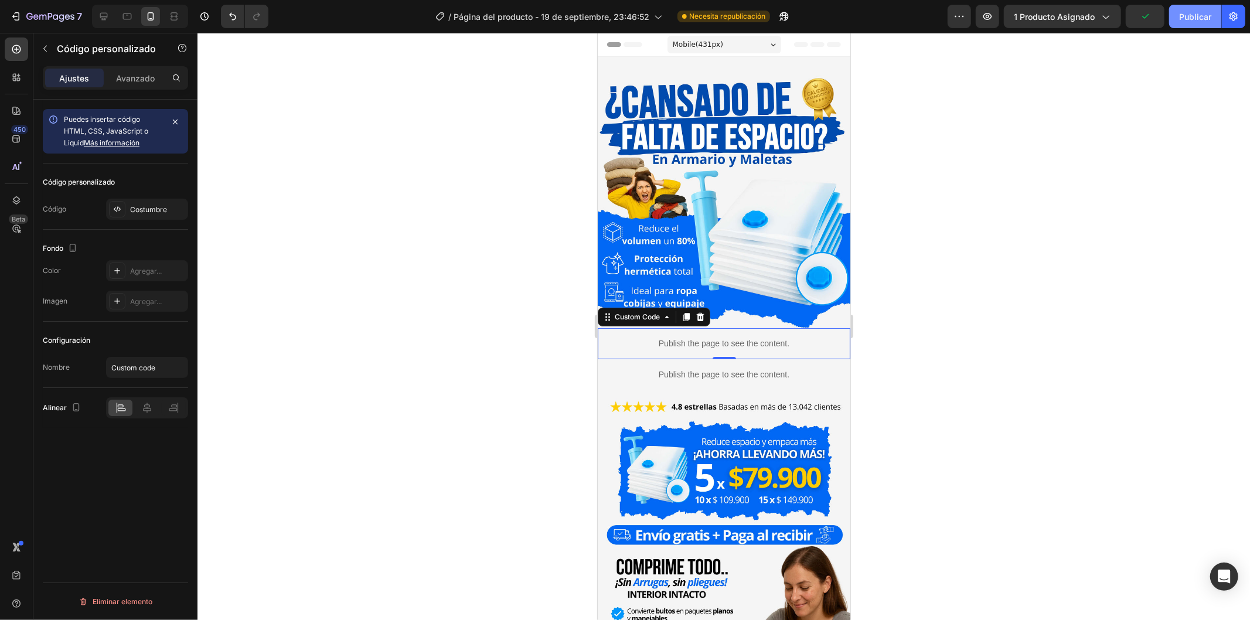
click at [1190, 21] on font "Publicar" at bounding box center [1195, 17] width 32 height 12
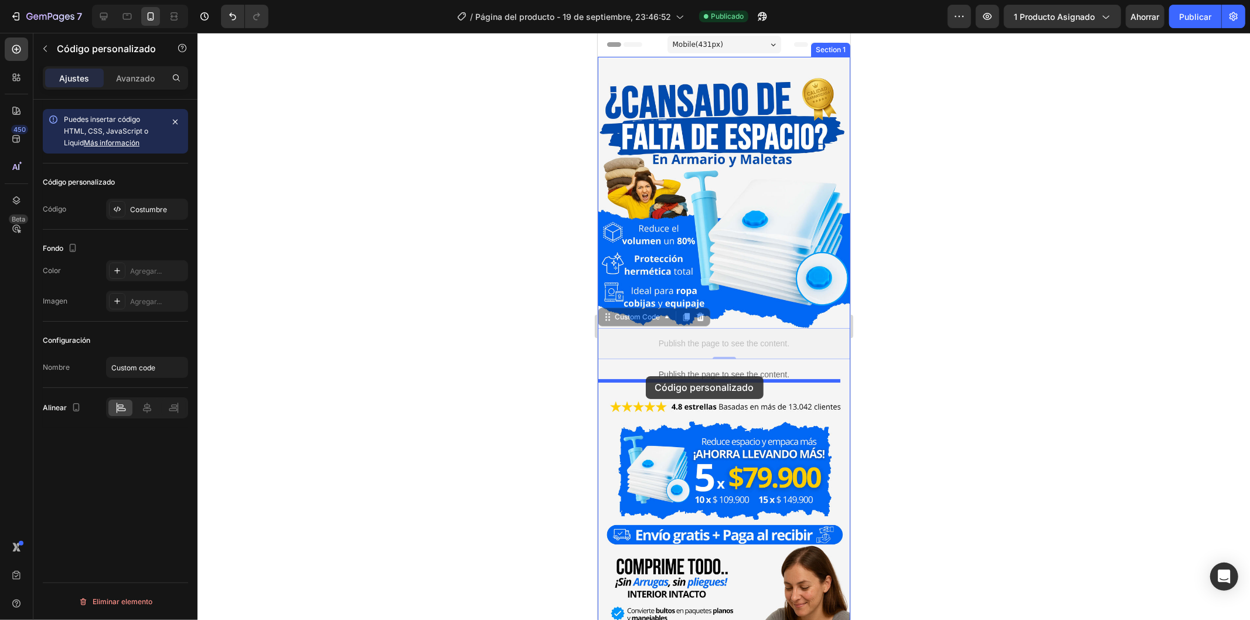
drag, startPoint x: 624, startPoint y: 330, endPoint x: 645, endPoint y: 376, distance: 50.6
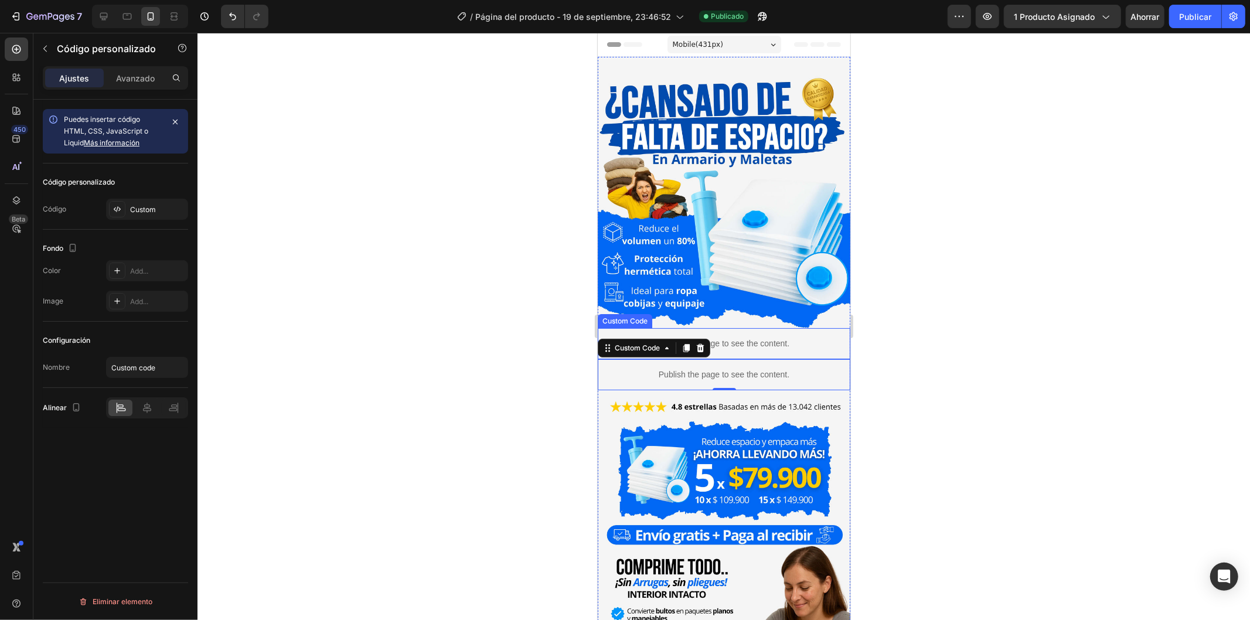
click at [773, 337] on p "Publish the page to see the content." at bounding box center [723, 343] width 253 height 12
click at [670, 312] on icon at bounding box center [666, 316] width 9 height 9
click at [670, 312] on div "Custom Code" at bounding box center [636, 316] width 73 height 14
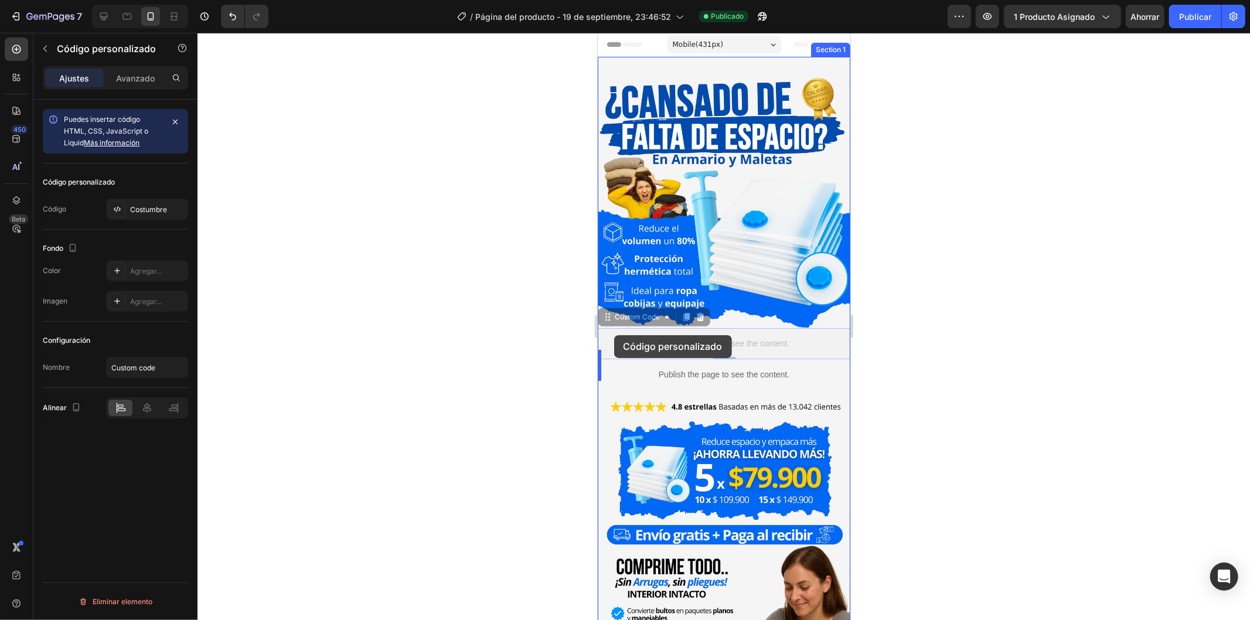
drag, startPoint x: 609, startPoint y: 308, endPoint x: 614, endPoint y: 335, distance: 27.4
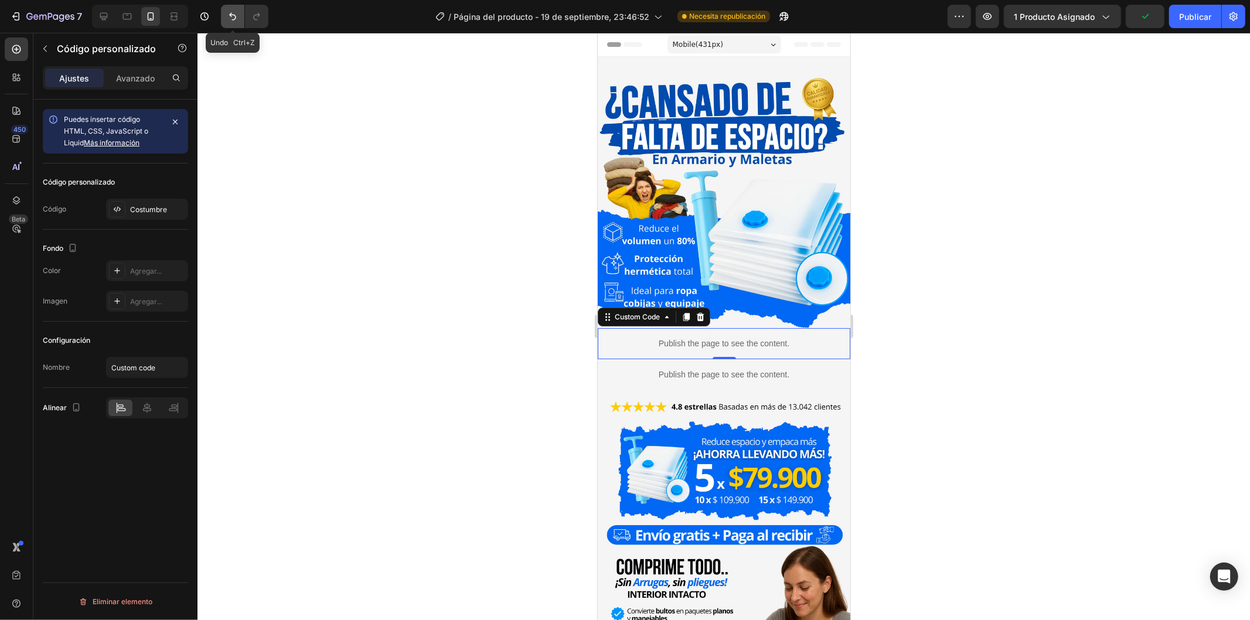
click at [234, 16] on icon "Deshacer/Rehacer" at bounding box center [233, 17] width 12 height 12
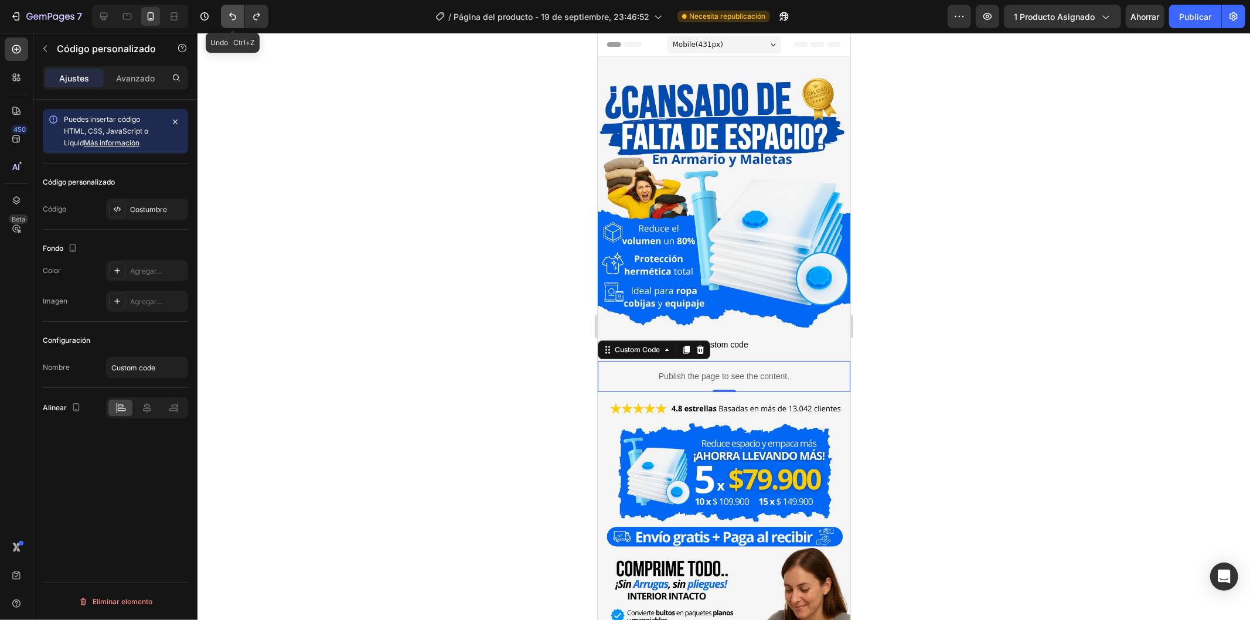
click at [234, 16] on icon "Deshacer/Rehacer" at bounding box center [233, 17] width 12 height 12
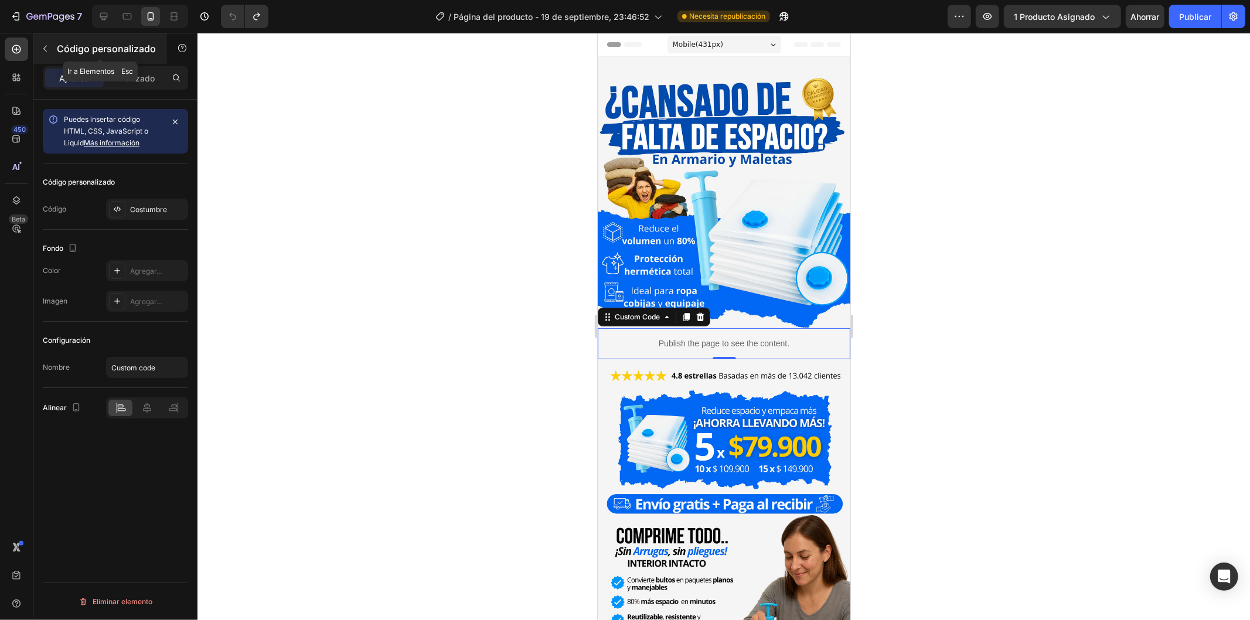
click at [50, 50] on button "button" at bounding box center [45, 48] width 19 height 19
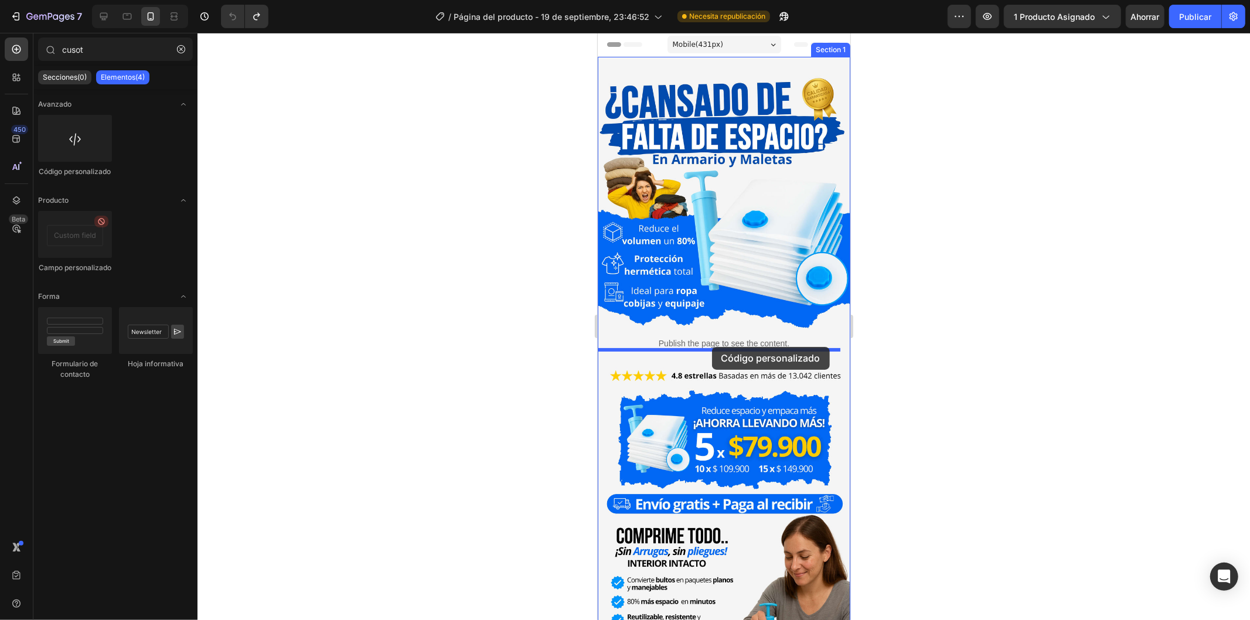
drag, startPoint x: 670, startPoint y: 172, endPoint x: 712, endPoint y: 346, distance: 179.4
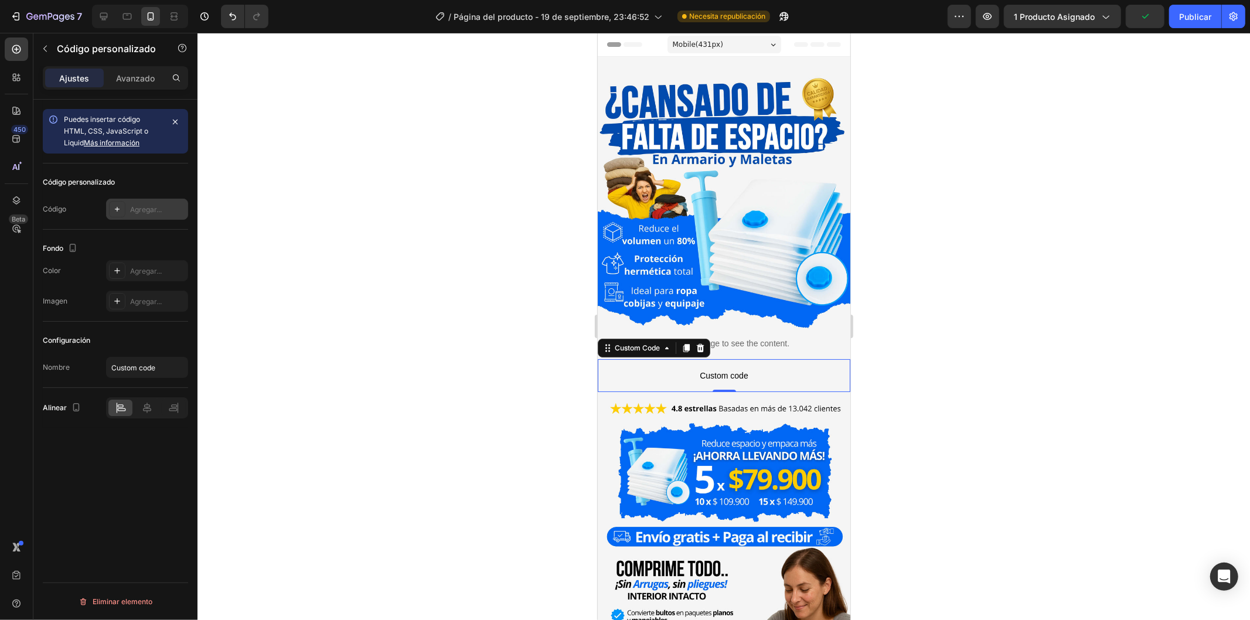
click at [144, 206] on font "Agregar..." at bounding box center [146, 209] width 32 height 9
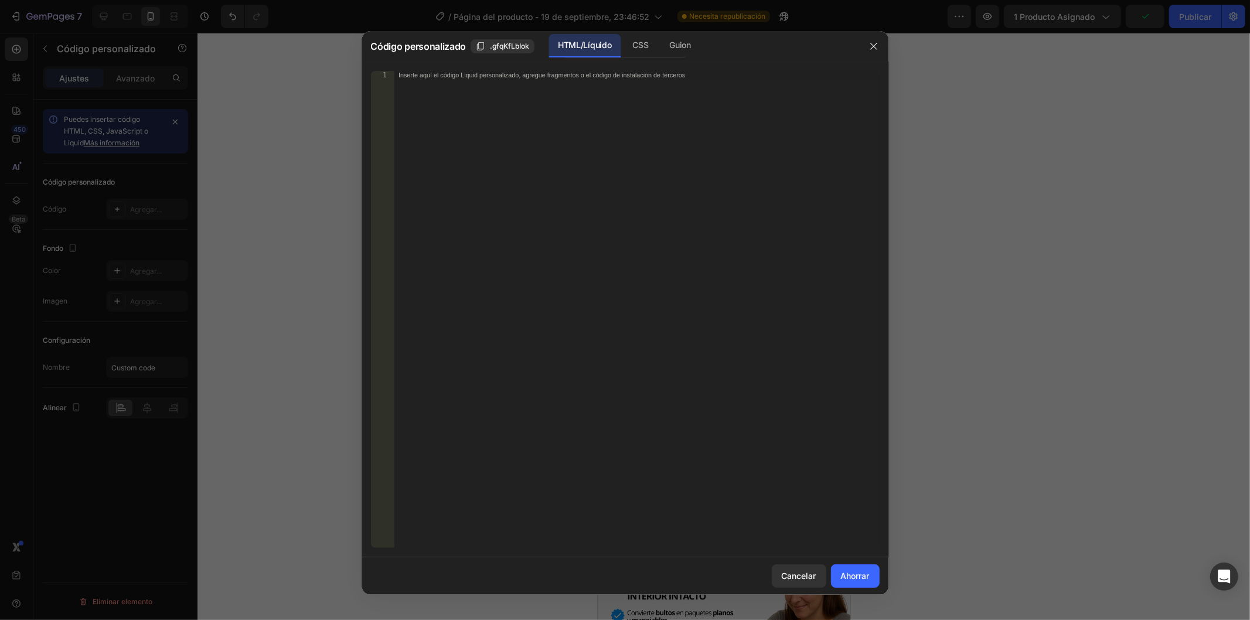
click at [458, 132] on div "Inserte aquí el código Liquid personalizado, agregue fragmentos o el código de …" at bounding box center [636, 318] width 485 height 494
paste textarea "</script>"
type textarea "</script>"
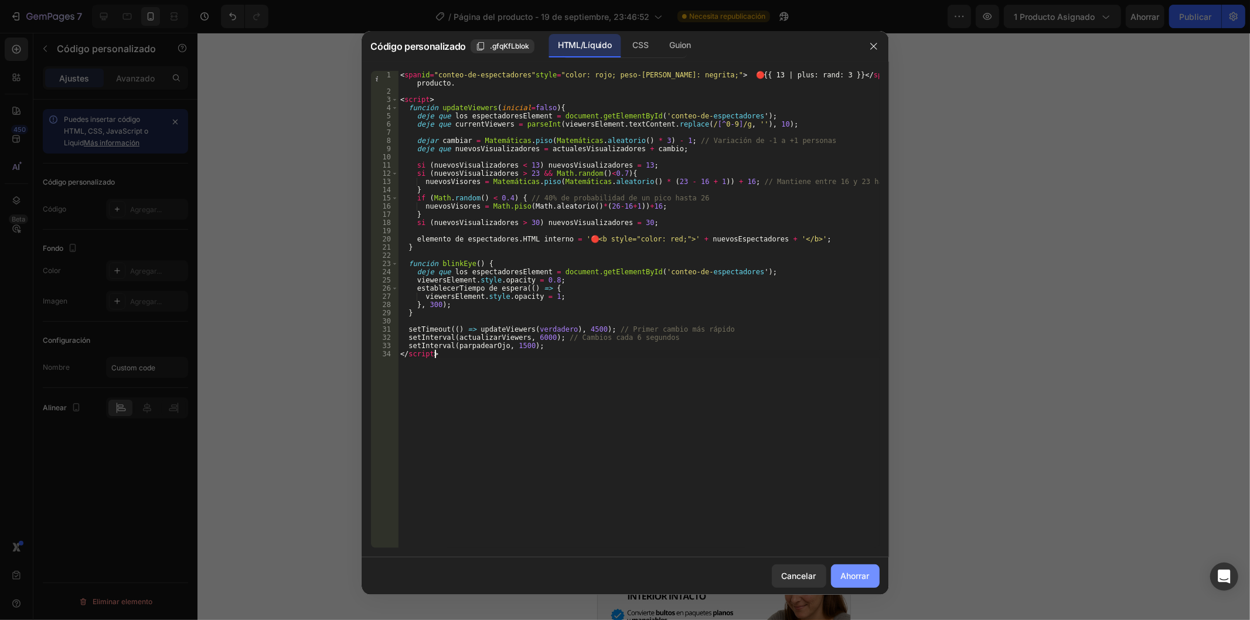
click at [865, 577] on font "Ahorrar" at bounding box center [855, 576] width 29 height 10
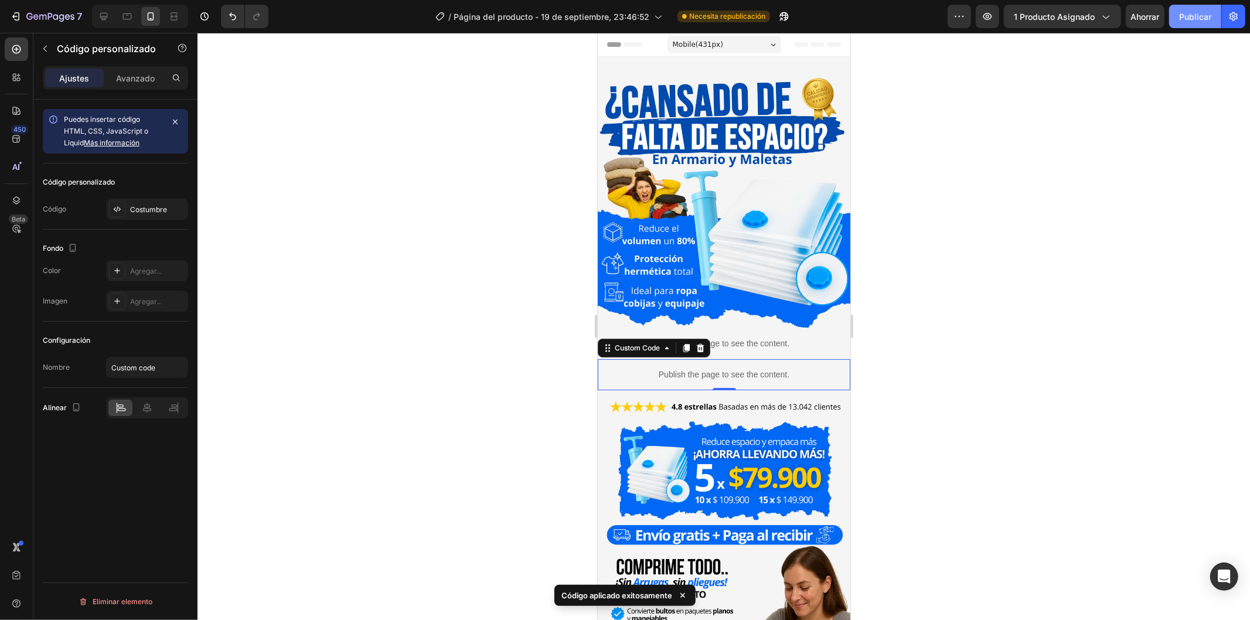
click at [1199, 19] on font "Publicar" at bounding box center [1195, 17] width 32 height 10
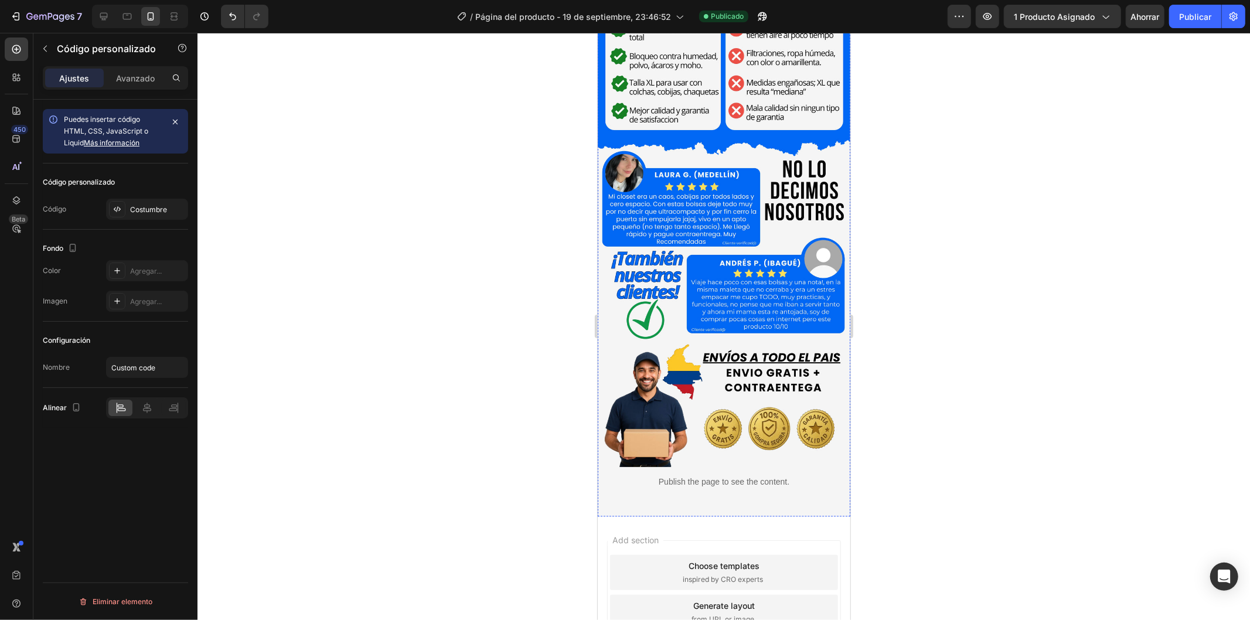
scroll to position [1700, 0]
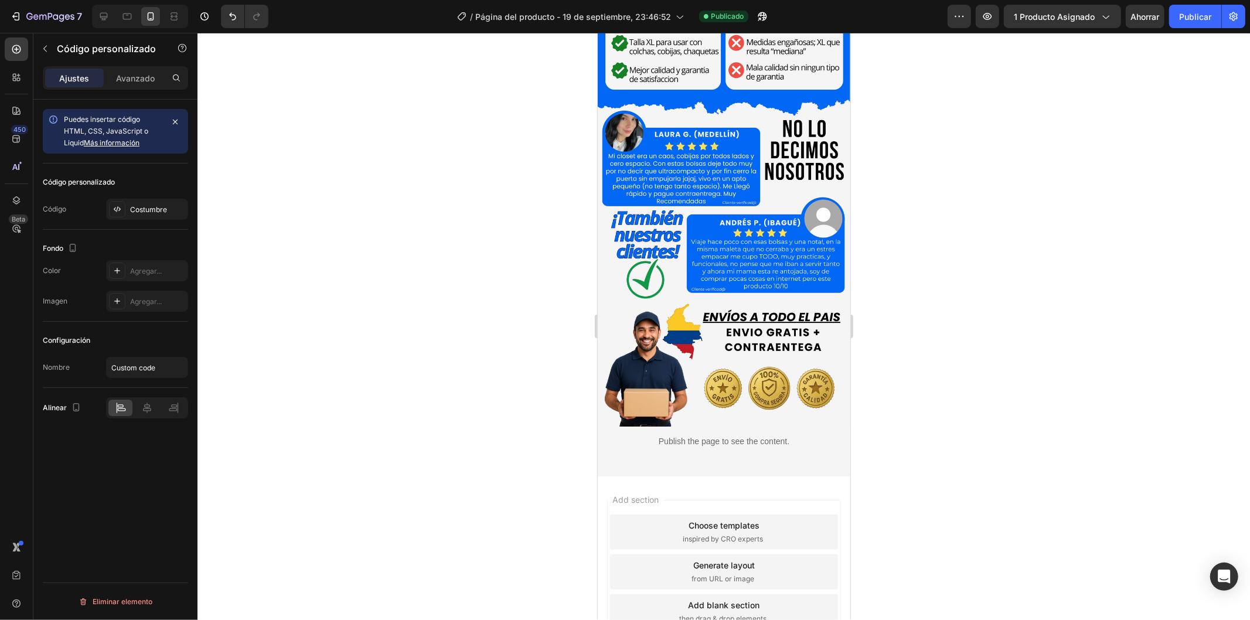
click at [792, 476] on div "Add section Choose templates inspired by CRO experts Generate layout from URL o…" at bounding box center [723, 574] width 253 height 196
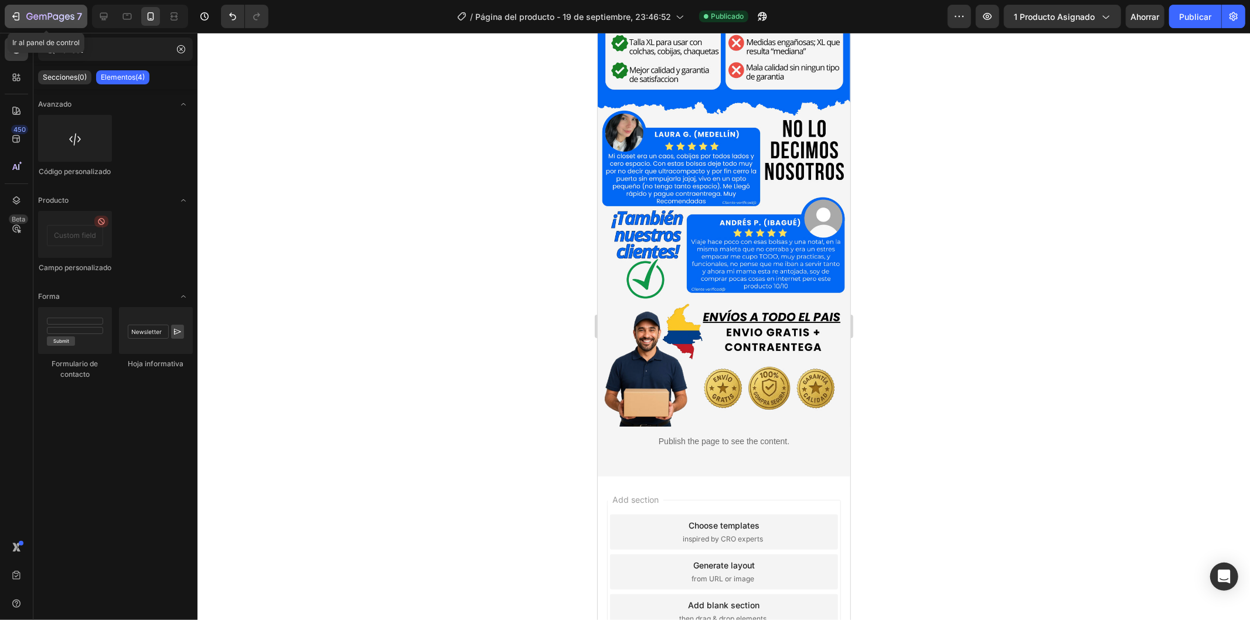
click at [45, 16] on icon "button" at bounding box center [50, 17] width 48 height 10
